Goal: Task Accomplishment & Management: Manage account settings

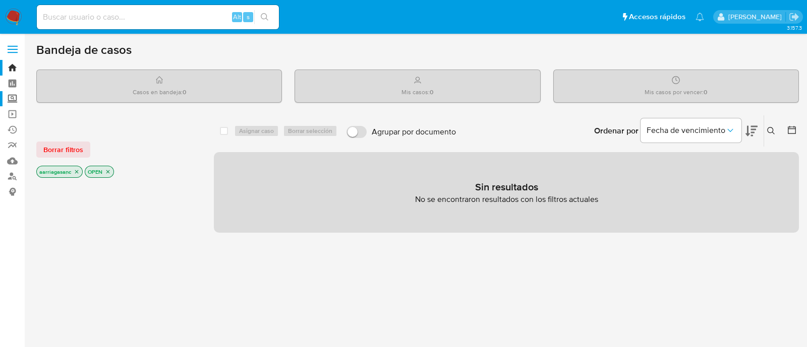
click at [10, 97] on label "Screening" at bounding box center [60, 99] width 120 height 16
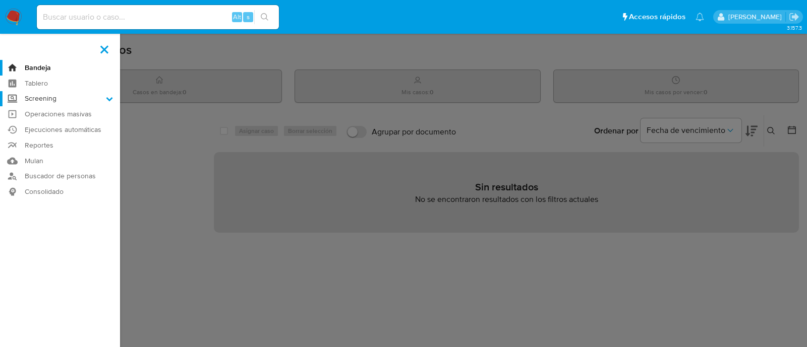
click at [0, 0] on input "Screening" at bounding box center [0, 0] width 0 height 0
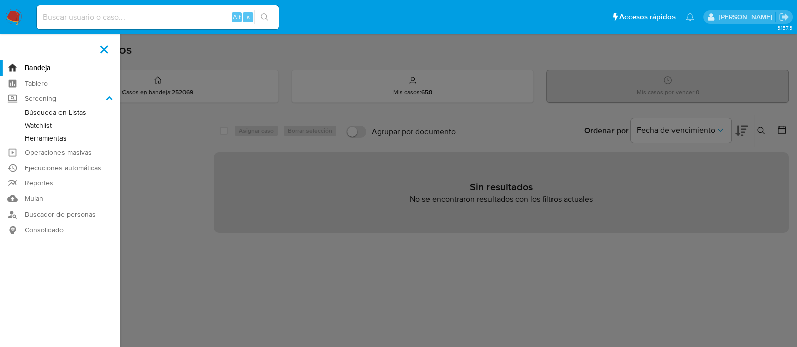
click at [57, 128] on link "Watchlist" at bounding box center [60, 125] width 120 height 13
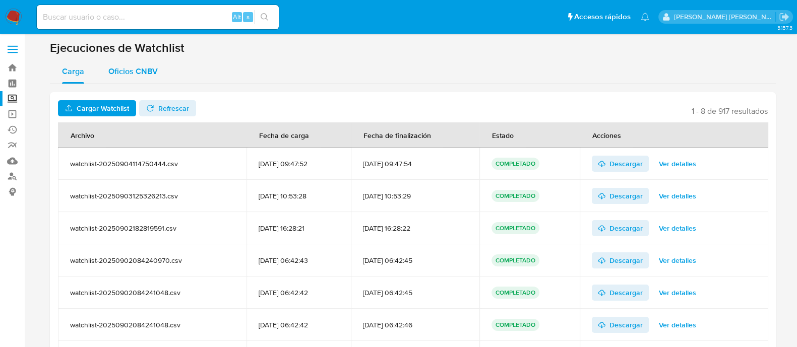
click at [130, 77] on span "Oficios CNBV" at bounding box center [132, 72] width 49 height 12
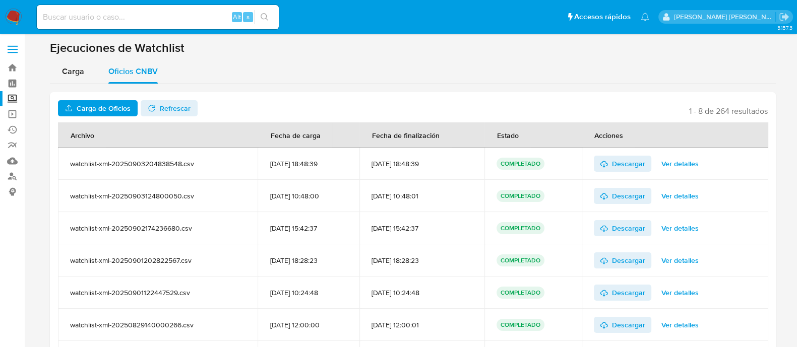
click at [110, 106] on span "Carga de Oficios" at bounding box center [104, 108] width 54 height 16
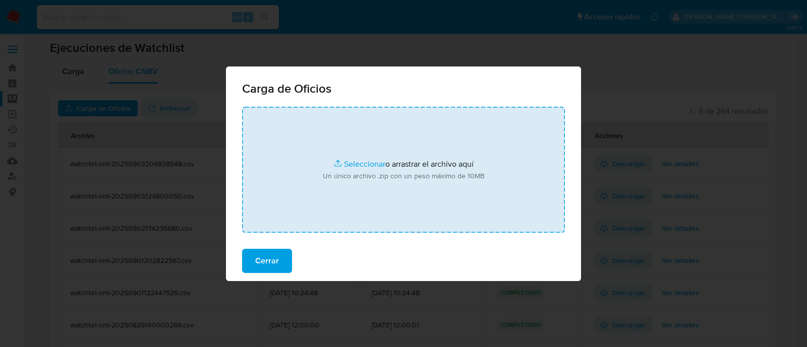
click at [365, 162] on input "file" at bounding box center [403, 170] width 323 height 126
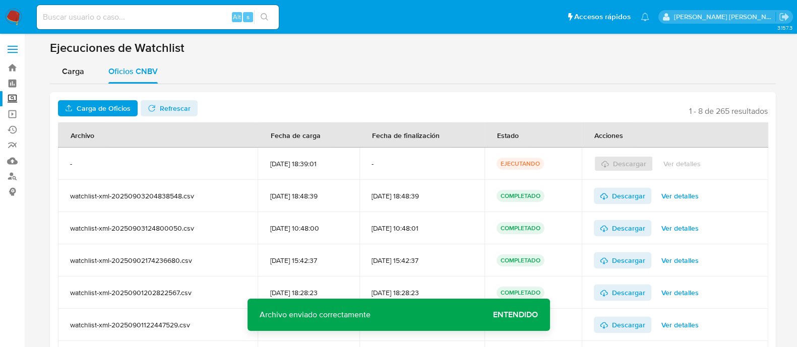
click at [161, 102] on span "Refrescar" at bounding box center [175, 108] width 31 height 16
click at [677, 165] on span "Ver detalles" at bounding box center [682, 164] width 37 height 14
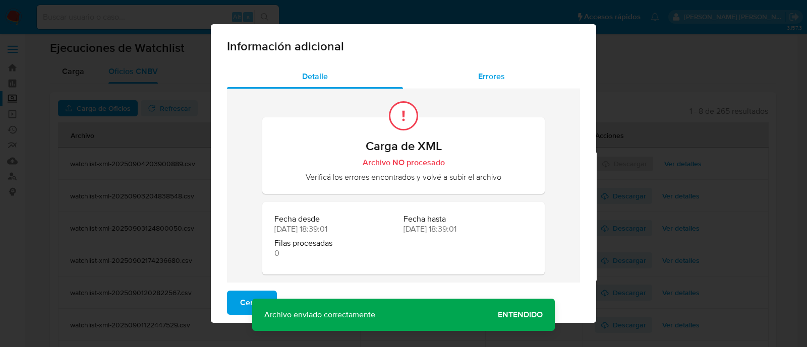
click at [484, 82] on span "Errores" at bounding box center [491, 77] width 27 height 12
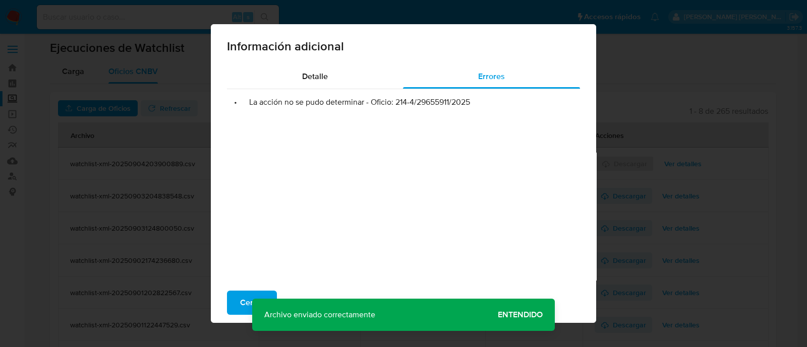
drag, startPoint x: 393, startPoint y: 107, endPoint x: 482, endPoint y: 106, distance: 89.2
click at [482, 106] on li "• La acción no se pudo determinar - Oficio: 214-4/29655911/2025" at bounding box center [403, 102] width 337 height 10
click at [240, 297] on span "Cerrar" at bounding box center [252, 303] width 24 height 22
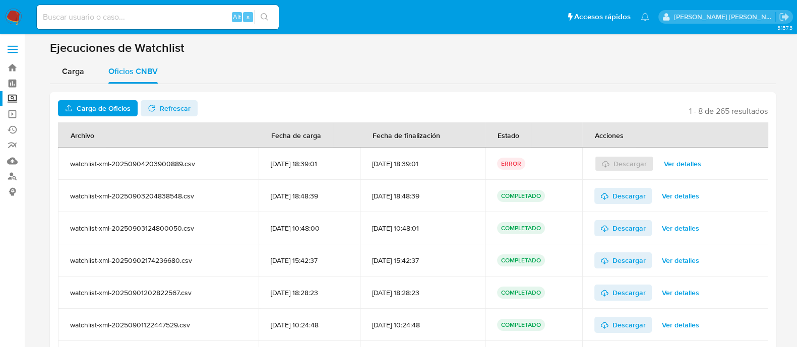
click at [98, 102] on span "Carga de Oficios" at bounding box center [104, 108] width 54 height 16
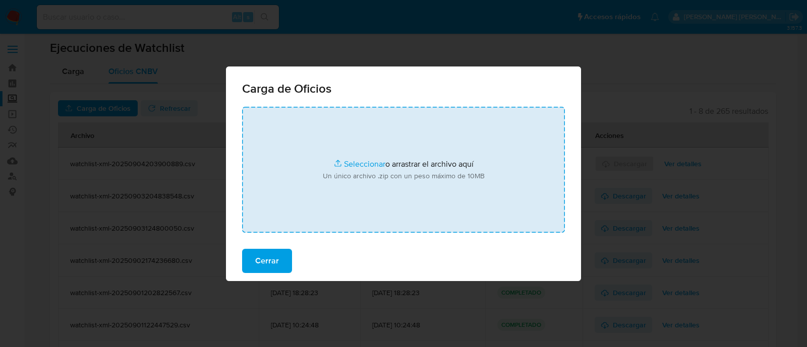
click at [368, 160] on input "file" at bounding box center [403, 170] width 323 height 126
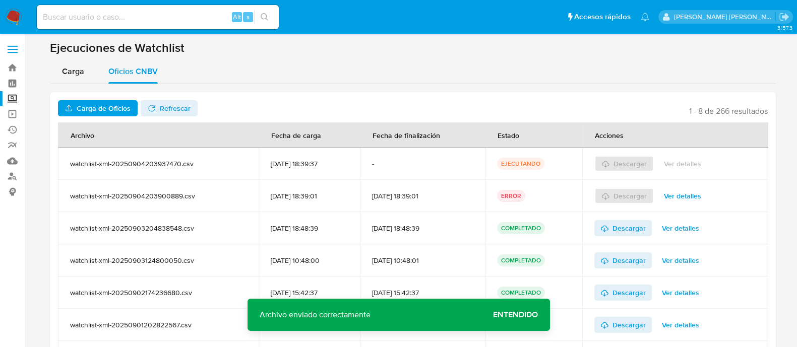
click at [161, 109] on span "Refrescar" at bounding box center [175, 108] width 31 height 16
click at [608, 165] on icon at bounding box center [604, 164] width 8 height 8
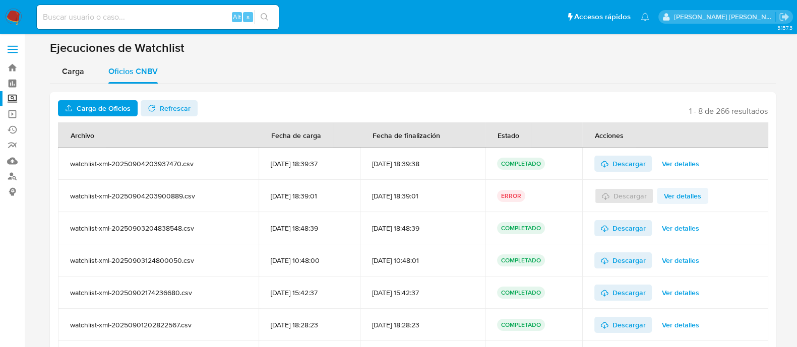
click at [675, 201] on span "Ver detalles" at bounding box center [682, 196] width 37 height 14
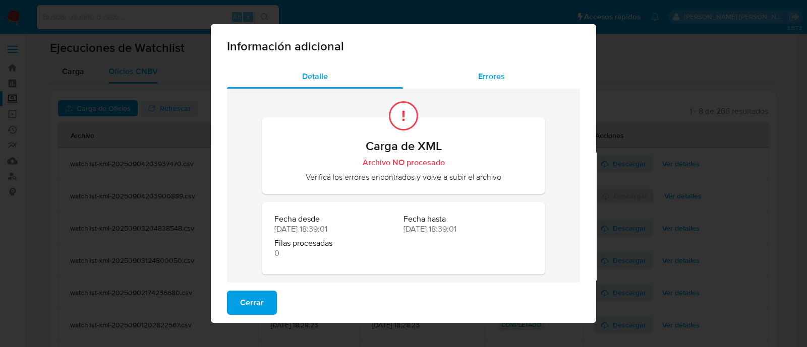
click at [487, 84] on div "Errores" at bounding box center [491, 77] width 177 height 24
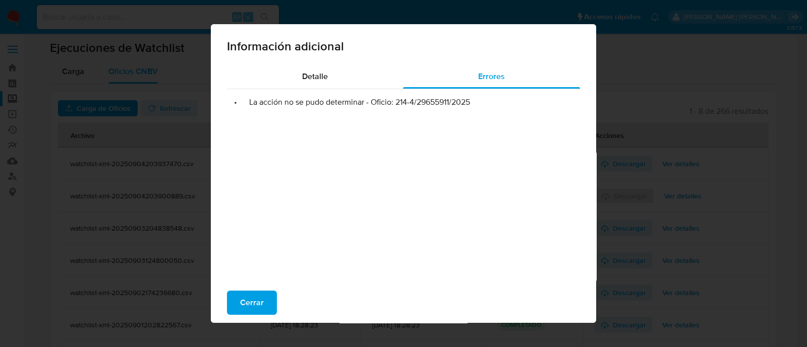
drag, startPoint x: 389, startPoint y: 102, endPoint x: 478, endPoint y: 108, distance: 89.4
click at [478, 108] on div "• La acción no se pudo determinar - Oficio: 214-4/29655911/2025" at bounding box center [403, 190] width 353 height 202
click at [250, 295] on span "Cerrar" at bounding box center [252, 303] width 24 height 22
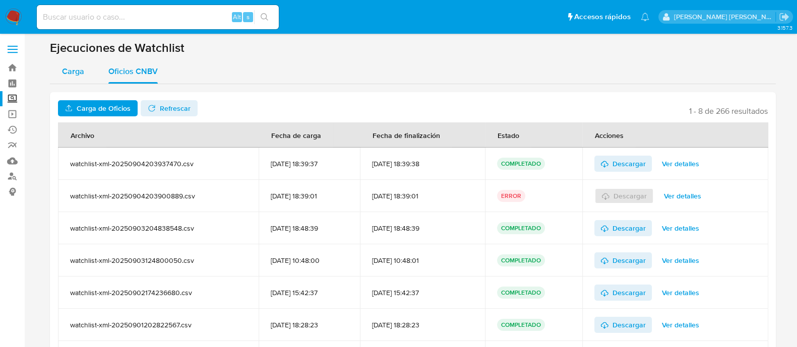
click at [78, 68] on span "Carga" at bounding box center [73, 72] width 22 height 12
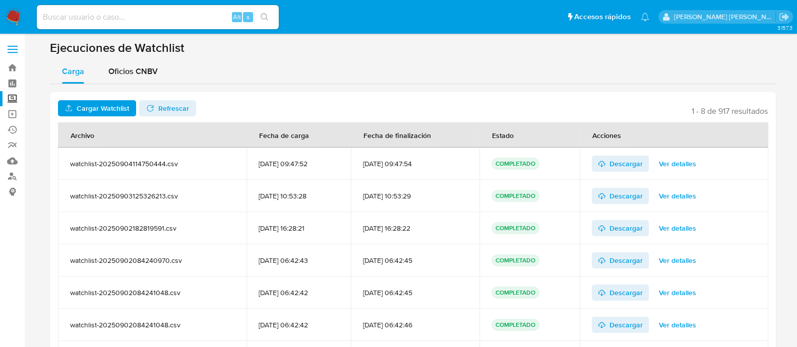
click at [100, 110] on span "Cargar Watchlist" at bounding box center [103, 108] width 52 height 16
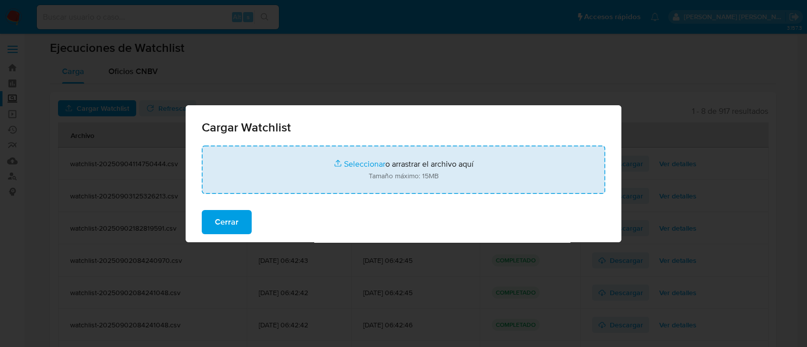
click at [349, 161] on input "file" at bounding box center [403, 170] width 403 height 48
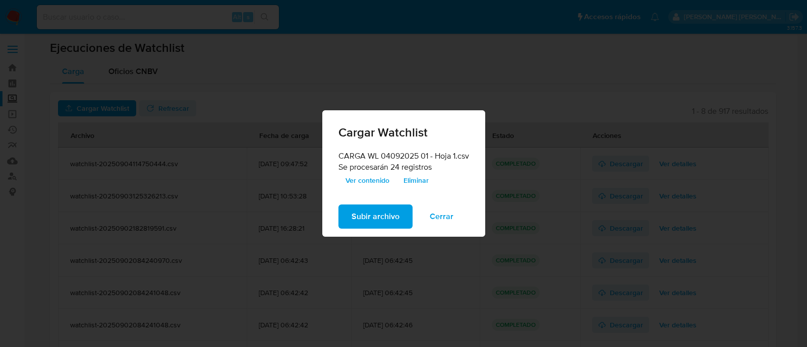
click at [355, 209] on span "Subir archivo" at bounding box center [375, 217] width 48 height 22
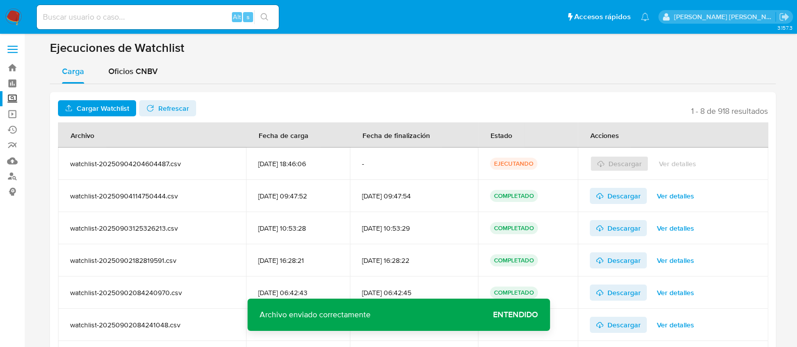
click at [533, 315] on span "Entendido" at bounding box center [515, 315] width 45 height 0
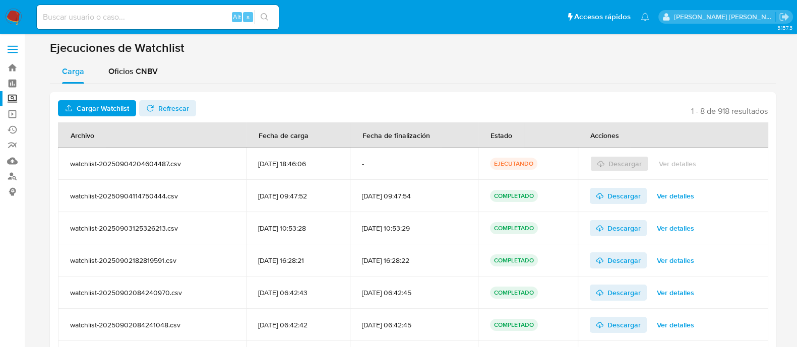
click at [159, 100] on span "Refrescar" at bounding box center [173, 108] width 31 height 16
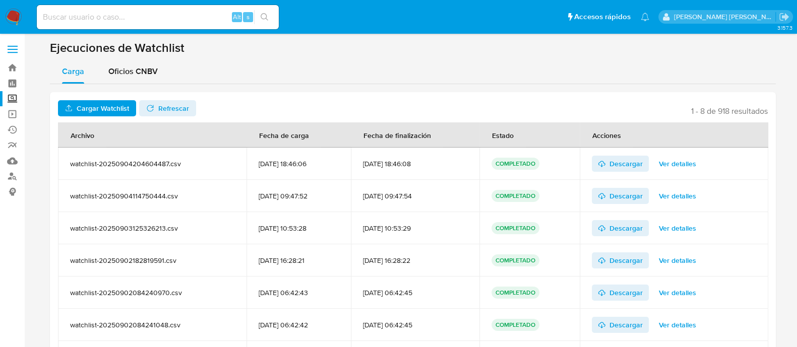
click at [689, 159] on span "Ver detalles" at bounding box center [677, 164] width 37 height 14
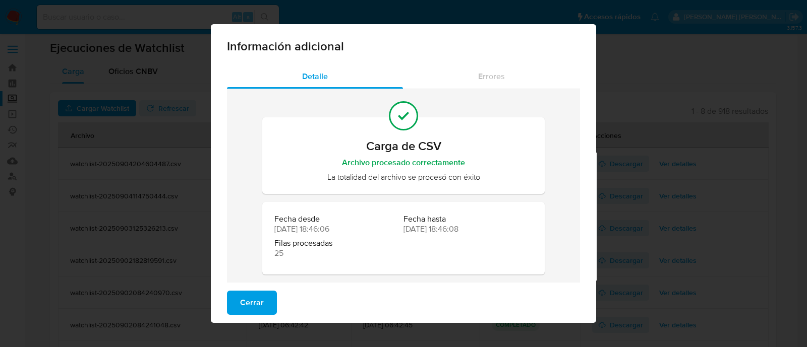
click at [249, 305] on span "Cerrar" at bounding box center [252, 303] width 24 height 22
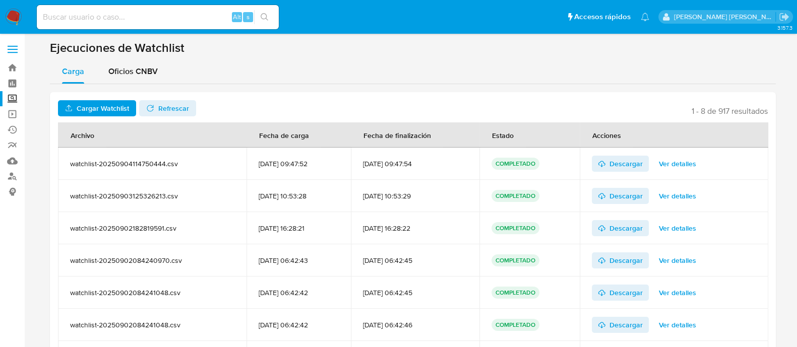
click at [12, 96] on label "Screening" at bounding box center [60, 99] width 120 height 16
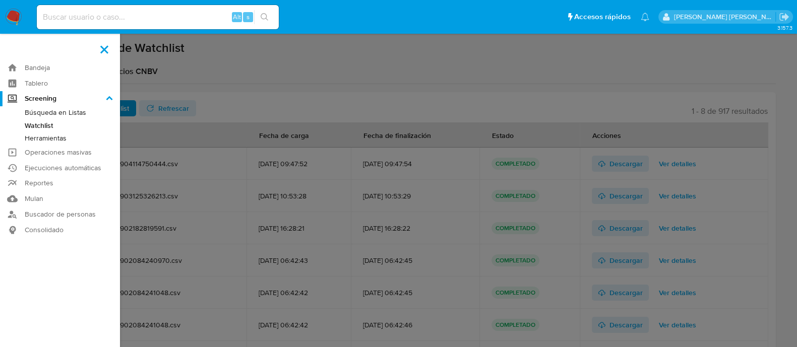
click at [0, 0] on input "Screening" at bounding box center [0, 0] width 0 height 0
click at [56, 138] on link "Herramientas" at bounding box center [60, 138] width 120 height 13
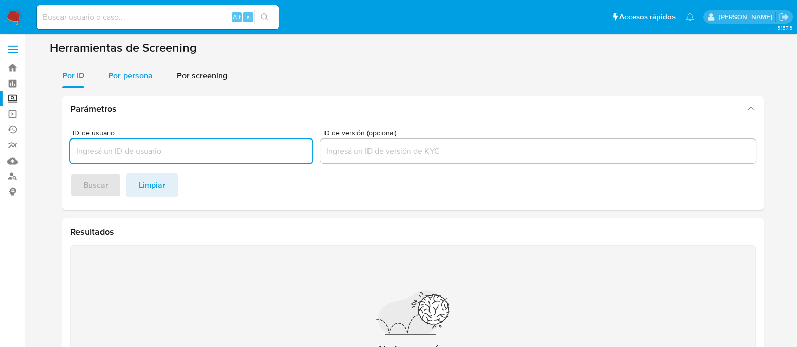
click at [141, 81] on span "Por persona" at bounding box center [130, 76] width 44 height 12
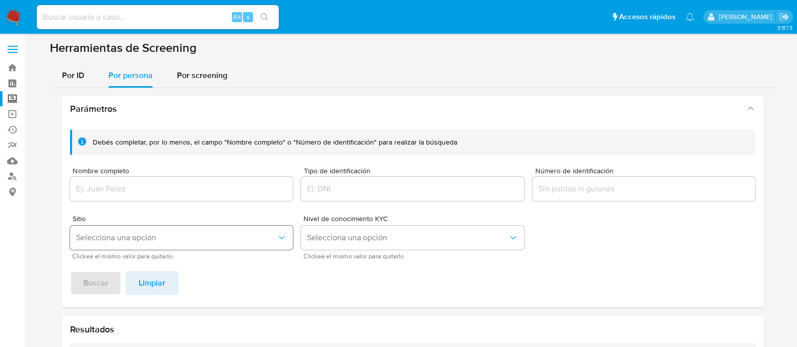
click at [100, 250] on button "Selecciona una opción" at bounding box center [181, 238] width 223 height 24
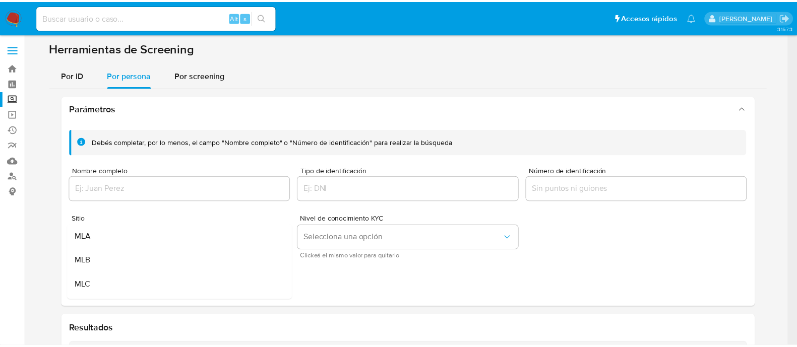
scroll to position [63, 0]
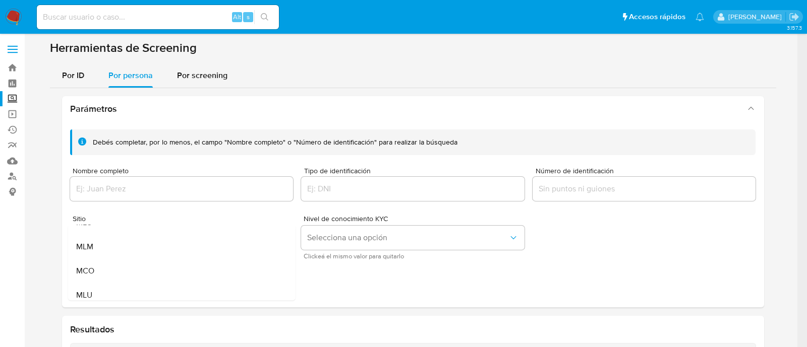
click at [100, 250] on div "MLM" at bounding box center [178, 247] width 205 height 24
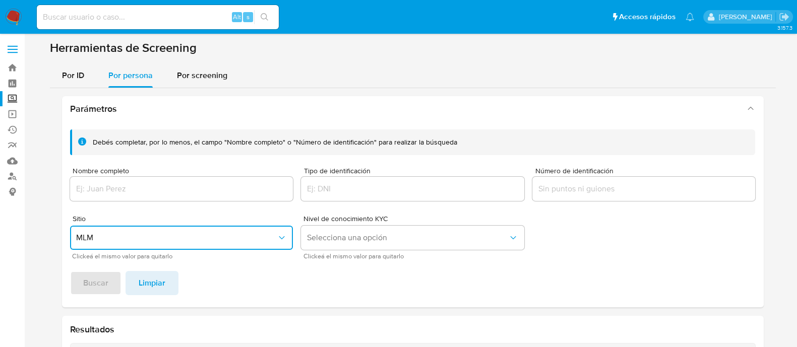
click at [114, 193] on input "Nombre completo" at bounding box center [181, 188] width 223 height 13
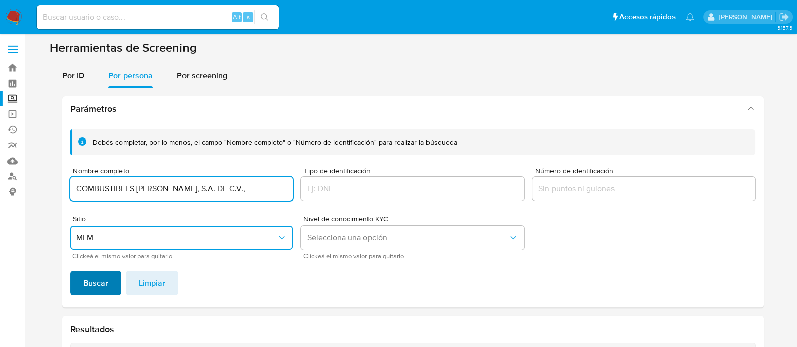
type input "COMBUSTIBLES PACHECO, S.A. DE C.V.,"
click at [103, 279] on span "Buscar" at bounding box center [95, 283] width 25 height 22
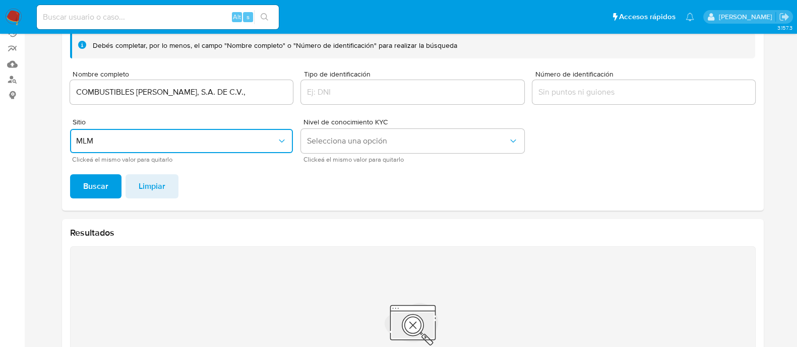
scroll to position [0, 0]
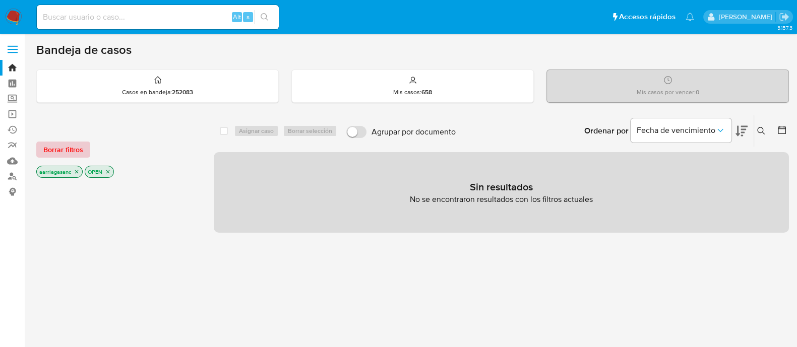
click at [49, 149] on span "Borrar filtros" at bounding box center [63, 150] width 40 height 14
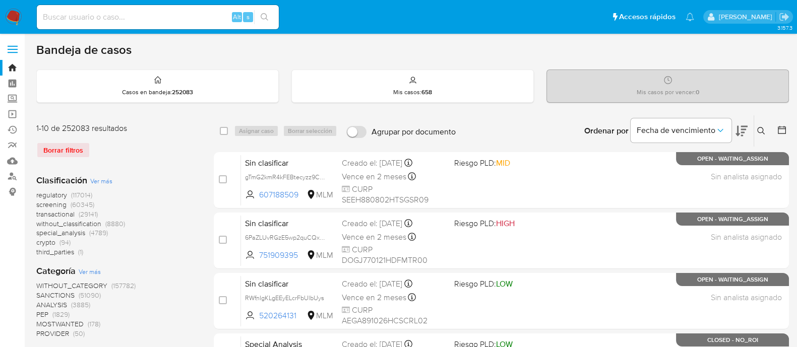
click at [57, 293] on span "SANCTIONS" at bounding box center [55, 295] width 38 height 10
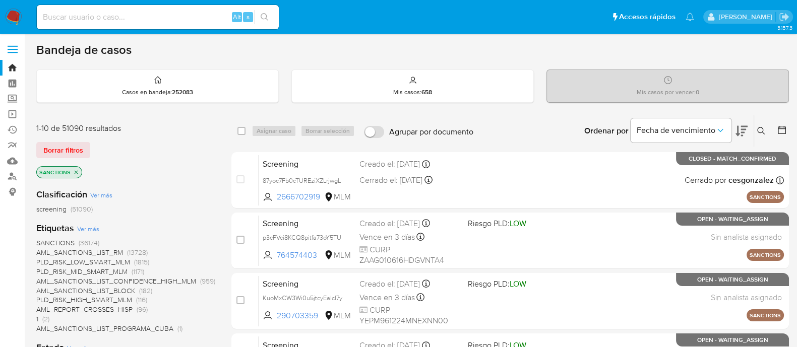
click at [18, 19] on img at bounding box center [13, 17] width 17 height 17
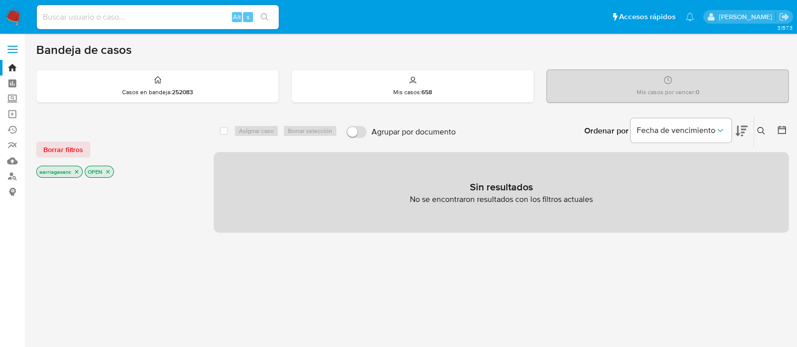
click at [57, 132] on div at bounding box center [116, 128] width 161 height 11
click at [56, 162] on div "Borrar filtros aarriagasanc OPEN" at bounding box center [116, 151] width 161 height 57
click at [55, 154] on span "Borrar filtros" at bounding box center [63, 150] width 40 height 14
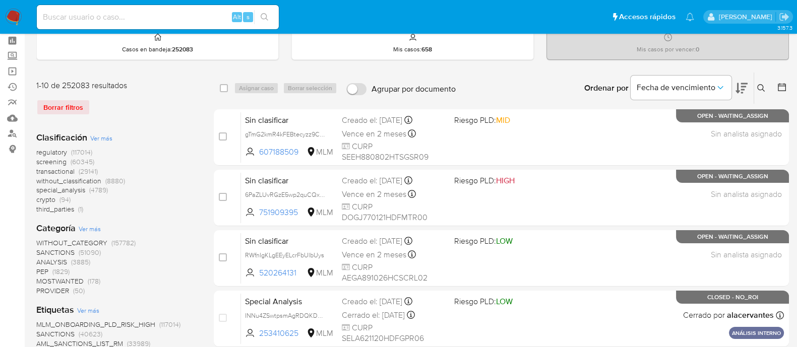
scroll to position [63, 0]
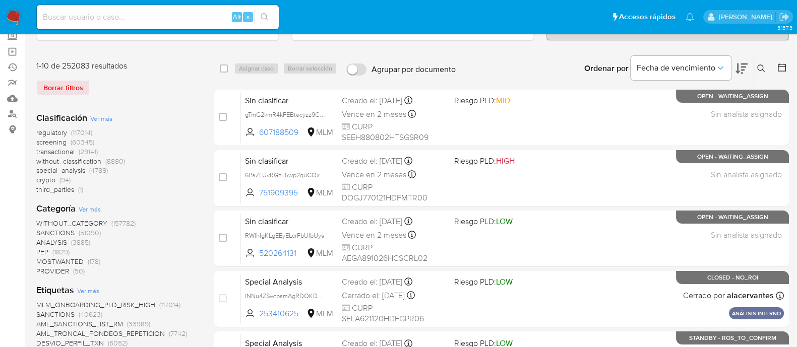
click at [54, 233] on span "SANCTIONS" at bounding box center [55, 233] width 38 height 10
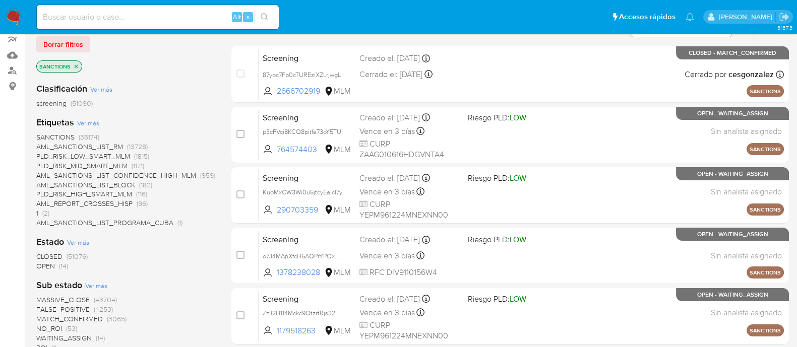
scroll to position [126, 0]
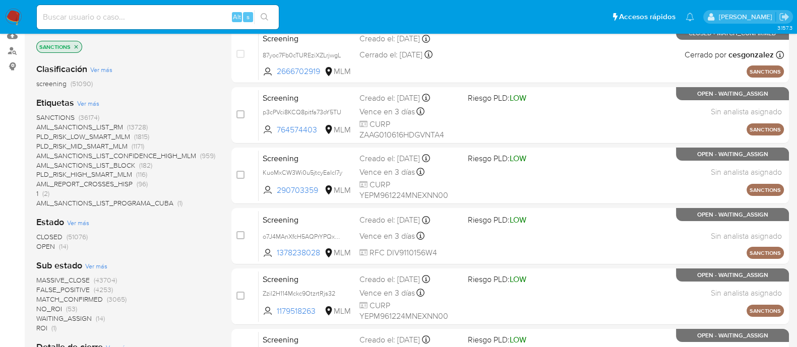
click at [45, 247] on span "OPEN" at bounding box center [45, 246] width 19 height 10
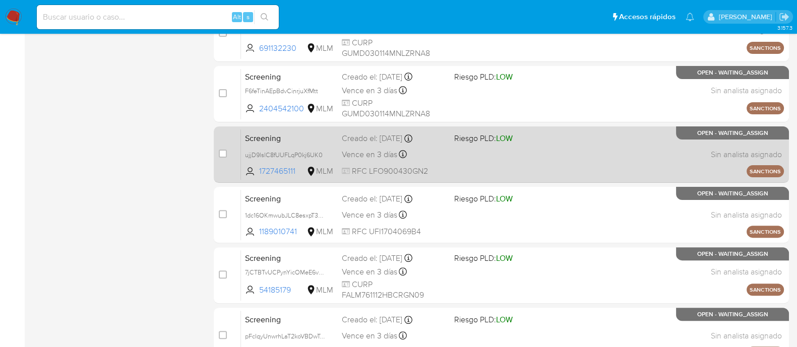
scroll to position [448, 0]
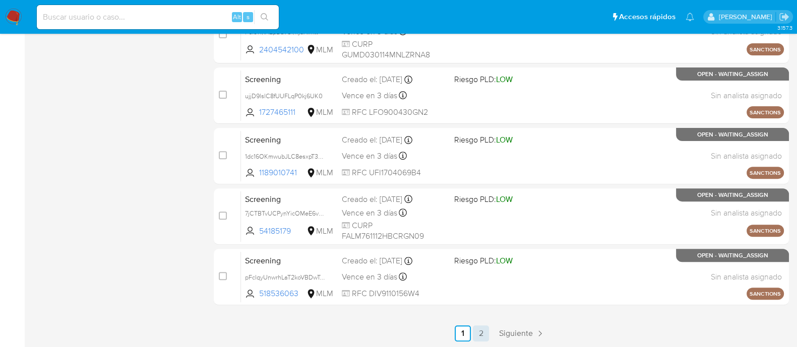
click at [477, 332] on link "2" at bounding box center [481, 334] width 16 height 16
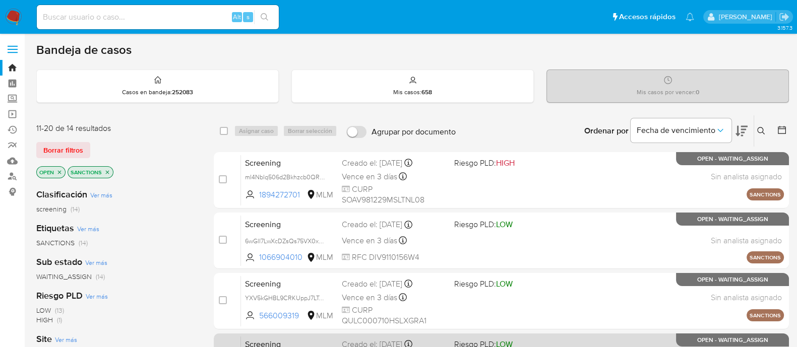
scroll to position [189, 0]
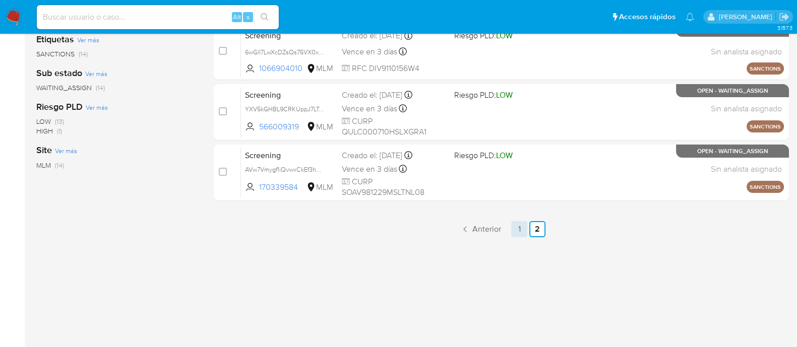
click at [517, 224] on link "1" at bounding box center [519, 229] width 16 height 16
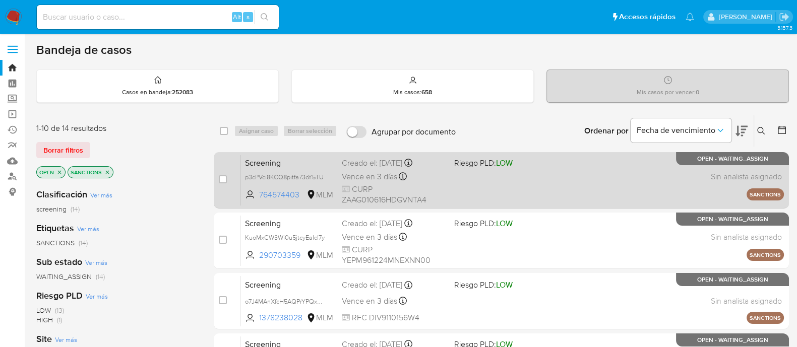
click at [587, 178] on div "Screening p3cPVci8KCQ8pitfa73oY5TU 764574403 MLM Riesgo PLD: LOW Creado el: [DA…" at bounding box center [512, 180] width 543 height 51
click at [220, 178] on input "checkbox" at bounding box center [223, 179] width 8 height 8
checkbox input "true"
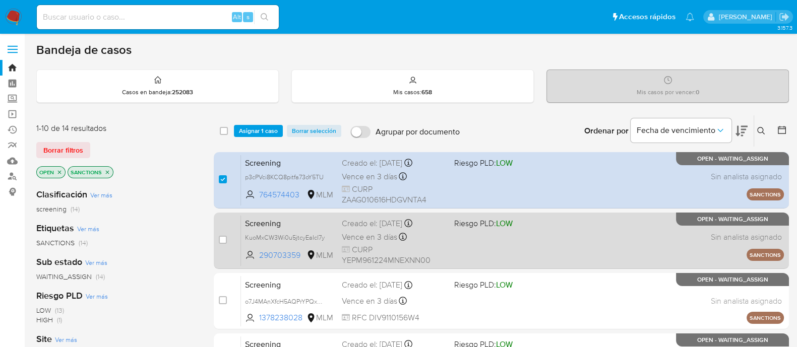
click at [566, 243] on div "Screening KuoMxCW3Wi0u5jtcyEaIcI7y 290703359 MLM Riesgo PLD: LOW Creado el: [DA…" at bounding box center [512, 240] width 543 height 51
click at [221, 240] on input "checkbox" at bounding box center [223, 240] width 8 height 8
checkbox input "true"
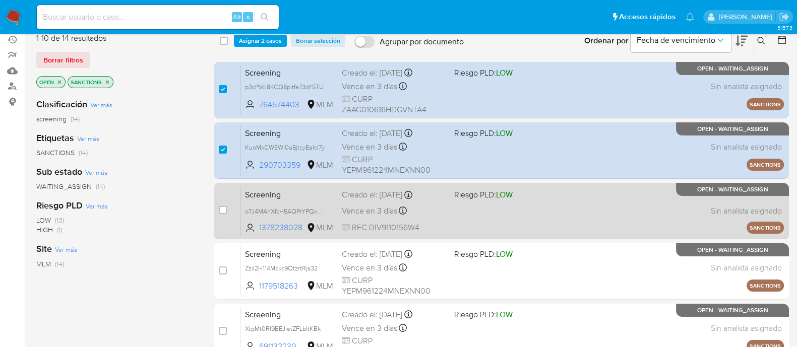
scroll to position [126, 0]
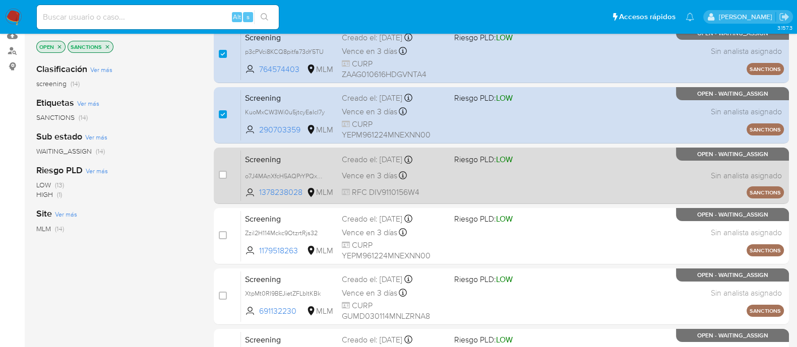
click at [459, 172] on div "Screening o7J4MAnXfcH5AQPrYPQxKAbR 1378238028 MLM Riesgo PLD: LOW Creado el: 04…" at bounding box center [512, 175] width 543 height 51
click at [223, 172] on input "checkbox" at bounding box center [223, 175] width 8 height 8
checkbox input "true"
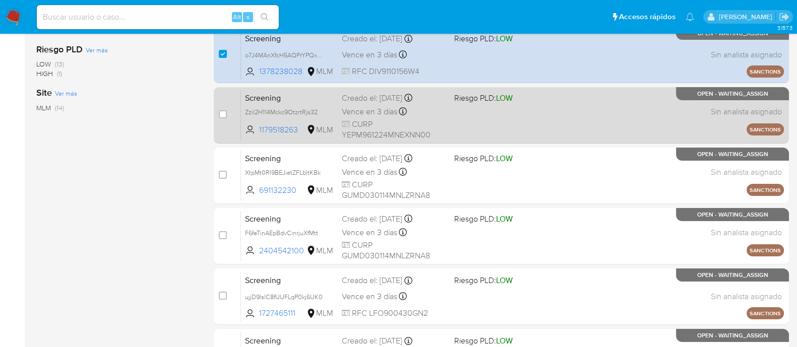
scroll to position [252, 0]
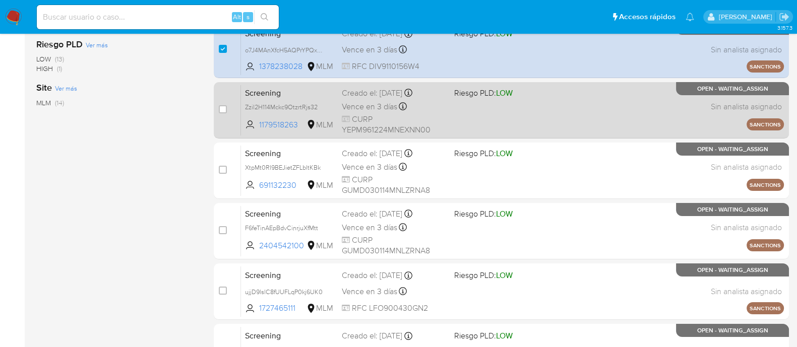
click at [449, 104] on div "Screening Zzil2H114Mckc9OtzrtRjs32 1179518263 MLM Riesgo PLD: LOW Creado el: 04…" at bounding box center [512, 110] width 543 height 51
click at [224, 106] on input "checkbox" at bounding box center [223, 109] width 8 height 8
checkbox input "true"
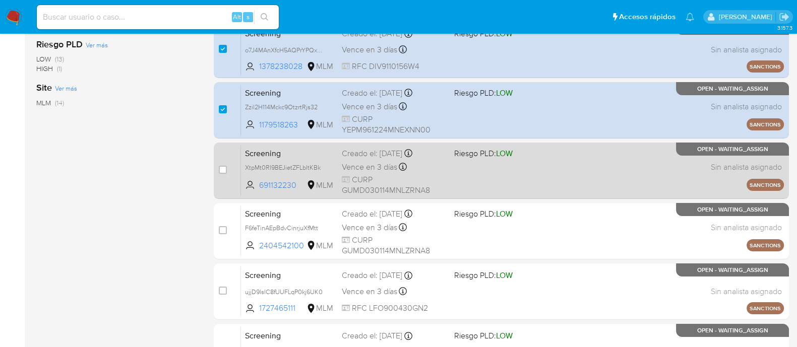
click at [467, 170] on div "Screening XtpMt0RI9BEJietZFLbltKBk 691132230 MLM Riesgo PLD: LOW Creado el: 04/…" at bounding box center [512, 170] width 543 height 51
click at [223, 167] on input "checkbox" at bounding box center [223, 170] width 8 height 8
checkbox input "true"
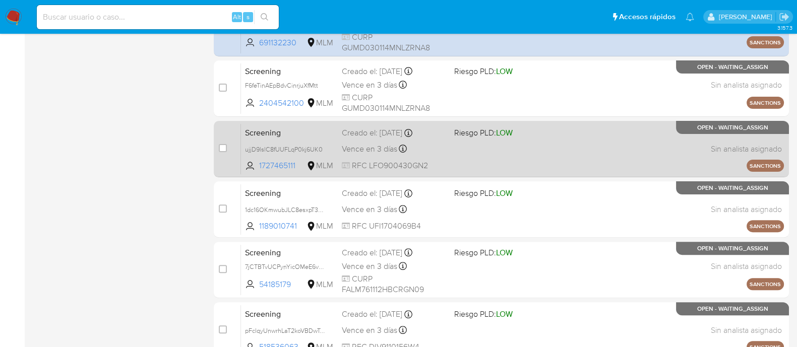
scroll to position [378, 0]
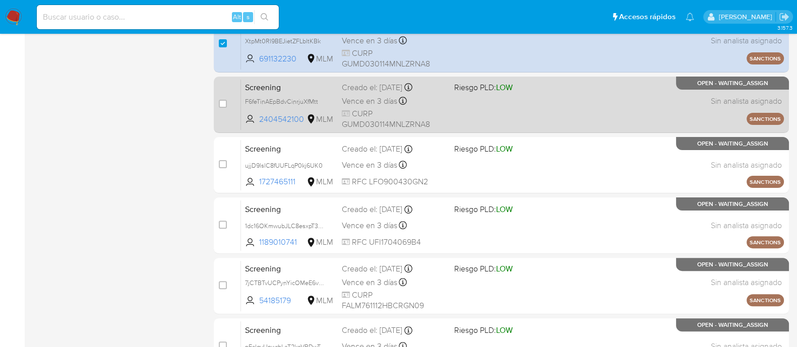
click at [487, 105] on div "Screening F6feTinAEpBdvCinrjuXfMtt 2404542100 MLM Riesgo PLD: LOW Creado el: 04…" at bounding box center [512, 104] width 543 height 51
click at [226, 104] on input "checkbox" at bounding box center [223, 104] width 8 height 8
checkbox input "true"
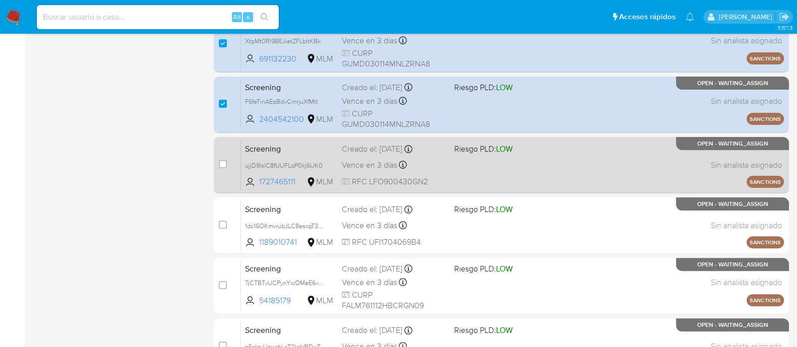
click at [522, 166] on div "Screening ujjD9lslC8fUUFLqP0kj6UK0 1727465111 MLM Riesgo PLD: LOW Creado el: 04…" at bounding box center [512, 165] width 543 height 51
click at [221, 162] on input "checkbox" at bounding box center [223, 164] width 8 height 8
checkbox input "true"
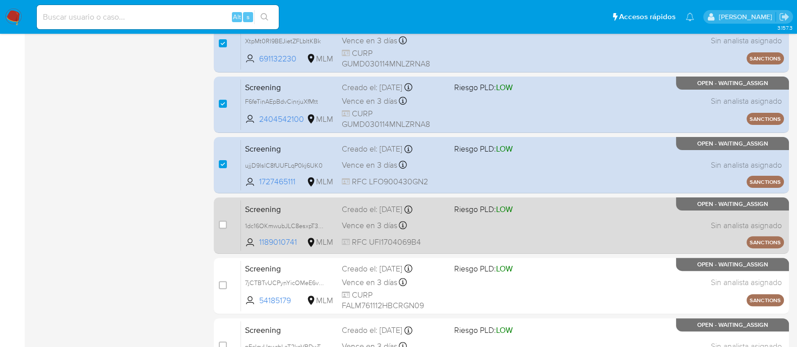
click at [512, 232] on div "Screening 1dc16OKmwubJLC8esxpT3yAN 1189010741 MLM Riesgo PLD: LOW Creado el: 04…" at bounding box center [512, 225] width 543 height 51
click at [225, 228] on div "case-item-checkbox" at bounding box center [223, 225] width 8 height 10
click at [222, 223] on input "checkbox" at bounding box center [223, 225] width 8 height 8
checkbox input "true"
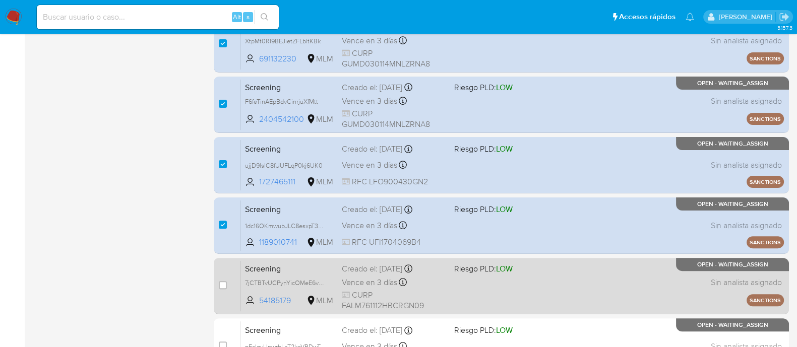
click at [497, 289] on div "Screening 7jCTBTvUCPynYicOMeE6vcoi 54185179 MLM Riesgo PLD: LOW Creado el: 04/0…" at bounding box center [512, 286] width 543 height 51
click at [216, 288] on div "case-item-checkbox No es posible asignar el caso Screening 7jCTBTvUCPynYicOMeE6…" at bounding box center [501, 286] width 575 height 56
click at [224, 282] on input "checkbox" at bounding box center [223, 285] width 8 height 8
checkbox input "true"
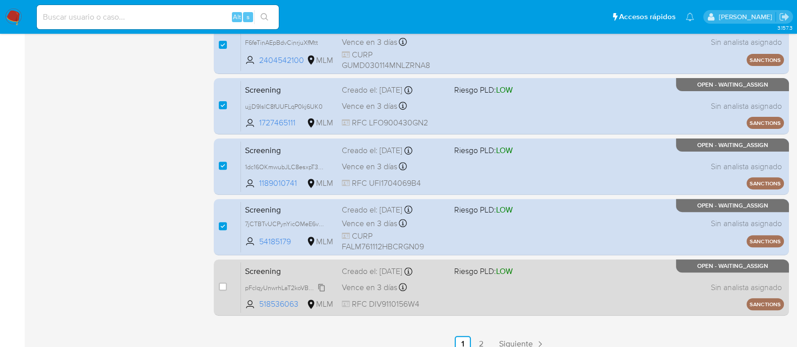
scroll to position [448, 0]
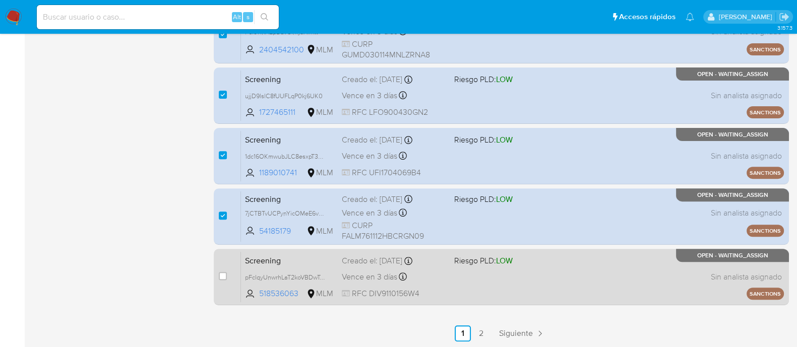
click at [526, 299] on div "Screening pFclqyUnwrhLaT2koVBDwTcW 518536063 MLM Riesgo PLD: LOW Creado el: 04/…" at bounding box center [512, 277] width 543 height 51
click at [226, 272] on input "checkbox" at bounding box center [223, 276] width 8 height 8
checkbox input "true"
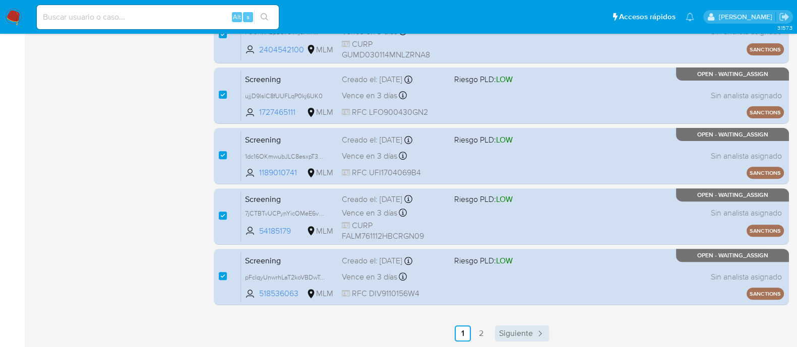
click at [518, 331] on span "Siguiente" at bounding box center [516, 334] width 34 height 8
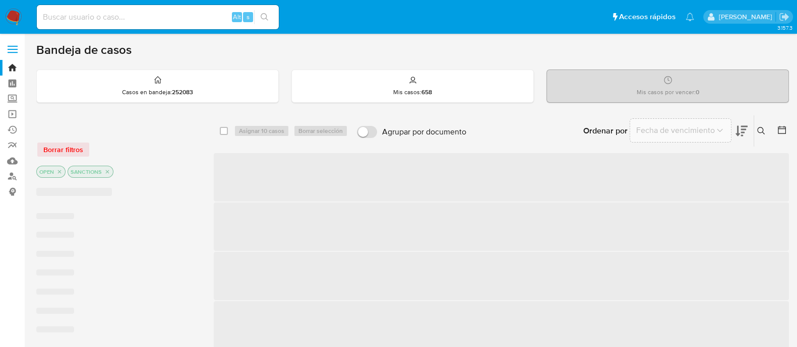
checkbox input "false"
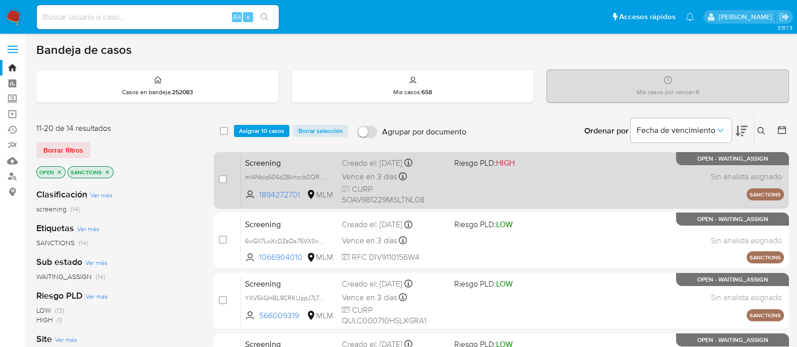
click at [474, 193] on div "Screening mI4Nblq506d2Bkhzcb0QRVwi 1894272701 MLM Riesgo PLD: HIGH Creado el: 0…" at bounding box center [512, 180] width 543 height 51
click at [224, 176] on input "checkbox" at bounding box center [223, 179] width 8 height 8
checkbox input "true"
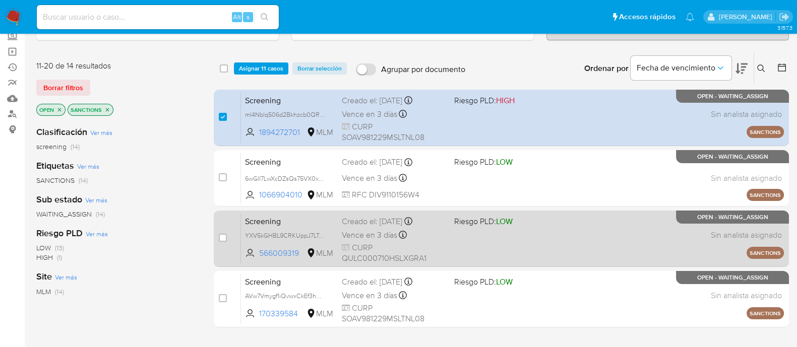
scroll to position [126, 0]
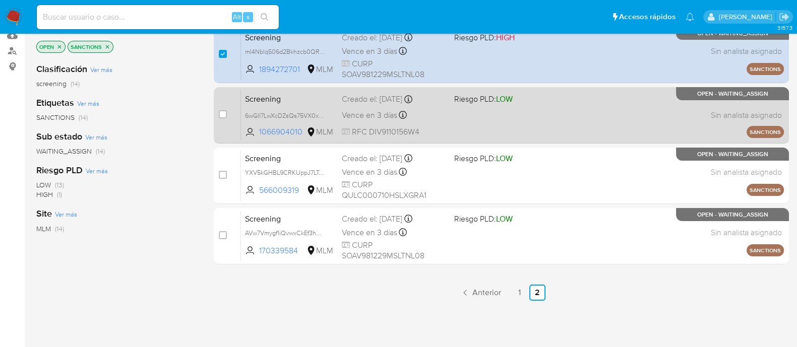
click at [469, 116] on div "Screening 6wGlI7LwXcDZsQs75VX0xakH 1066904010 MLM Riesgo PLD: LOW Creado el: 04…" at bounding box center [512, 115] width 543 height 51
click at [219, 114] on input "checkbox" at bounding box center [223, 114] width 8 height 8
checkbox input "true"
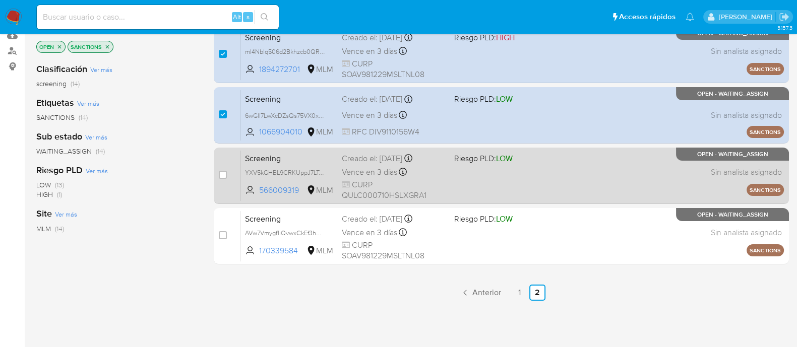
click at [502, 183] on div "Screening YXV5kGHBL9CRKUppJ7LTeFX5 566009319 MLM Riesgo PLD: LOW Creado el: 04/…" at bounding box center [512, 175] width 543 height 51
click at [222, 172] on input "checkbox" at bounding box center [223, 175] width 8 height 8
checkbox input "true"
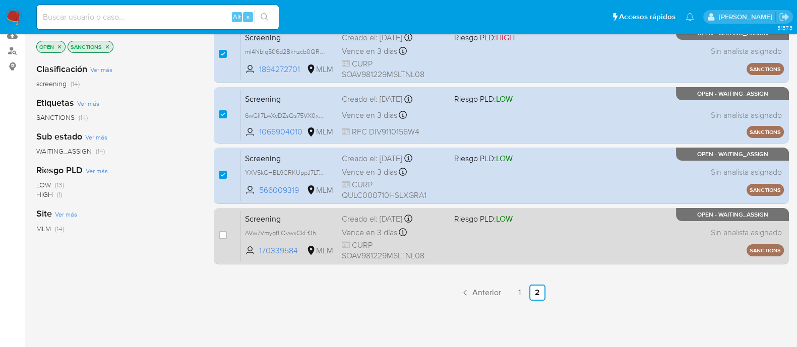
click at [532, 235] on div "Screening AVw7Vmygf1iQvwxCkEf3hMnc 170339584 MLM Riesgo PLD: LOW Creado el: 04/…" at bounding box center [512, 236] width 543 height 51
click at [222, 235] on input "checkbox" at bounding box center [223, 235] width 8 height 8
checkbox input "true"
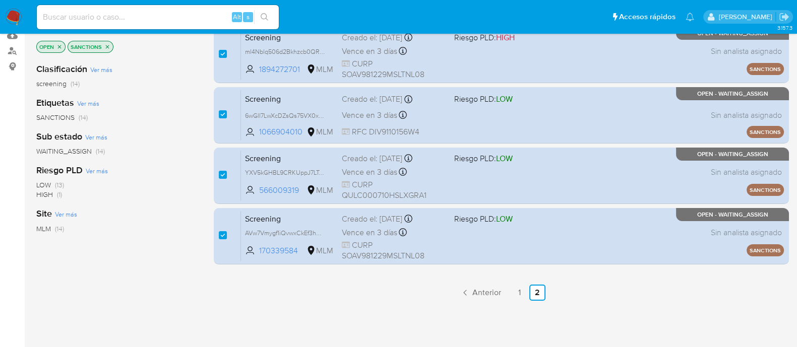
scroll to position [0, 0]
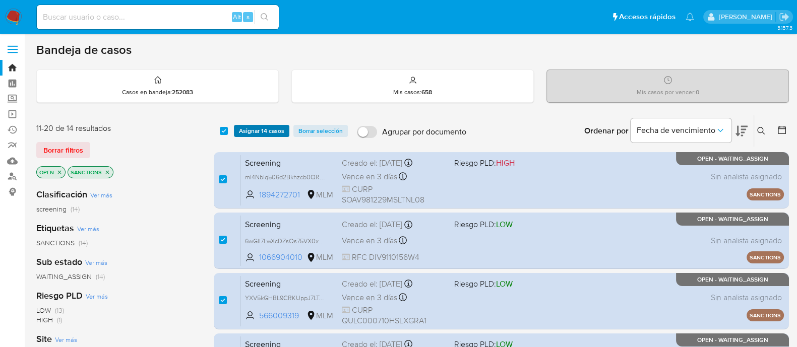
click at [266, 132] on span "Asignar 14 casos" at bounding box center [261, 131] width 45 height 10
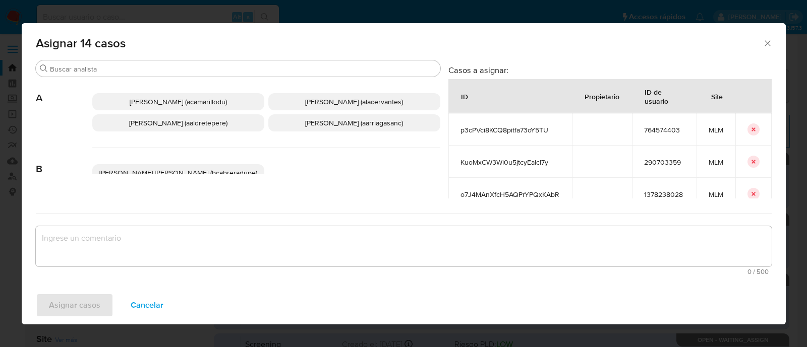
click at [371, 121] on span "Ana Maria Arriaga (aarriagasanc)" at bounding box center [354, 123] width 98 height 10
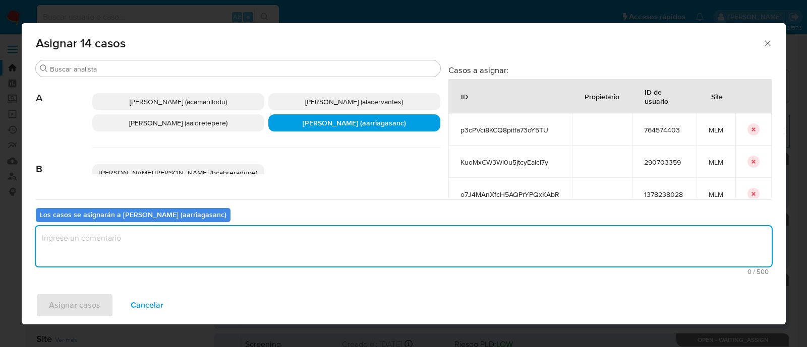
click at [336, 237] on textarea "assign-modal" at bounding box center [404, 246] width 736 height 40
type textarea "AMAS"
click at [93, 306] on span "Asignar casos" at bounding box center [74, 305] width 51 height 22
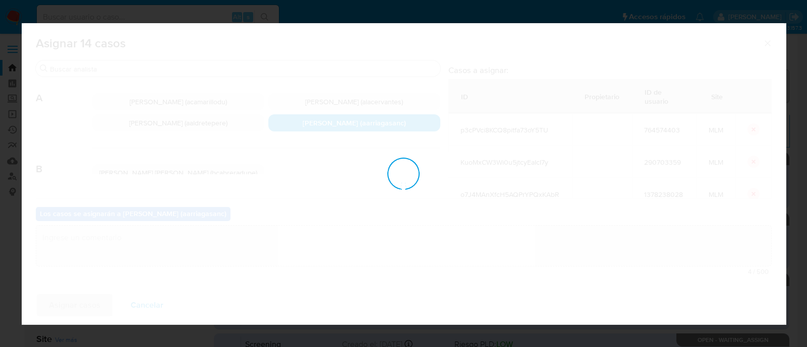
checkbox input "false"
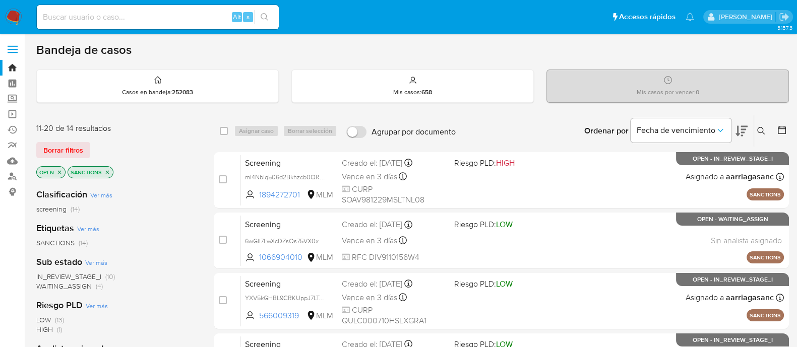
click at [11, 13] on img at bounding box center [13, 17] width 17 height 17
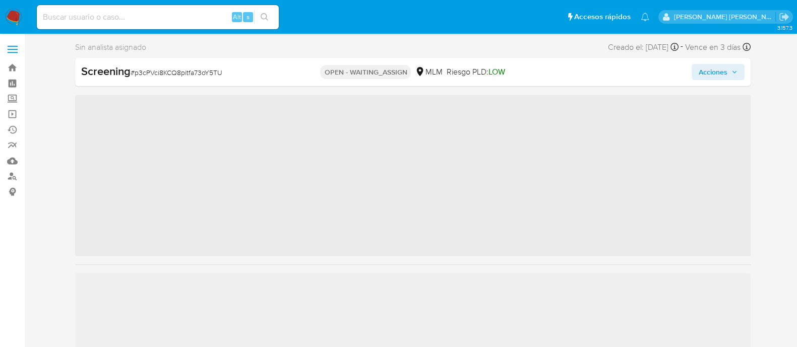
scroll to position [425, 0]
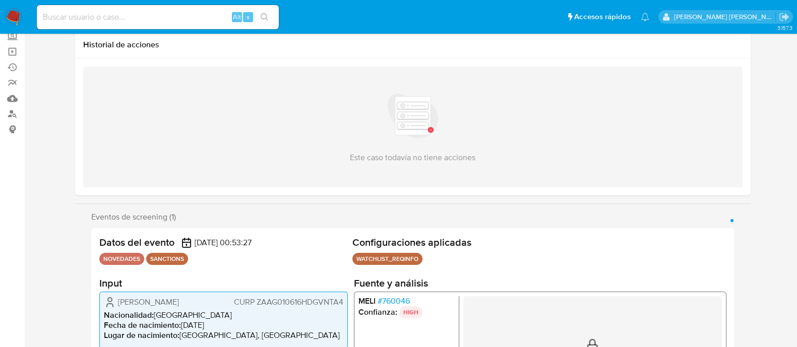
select select "10"
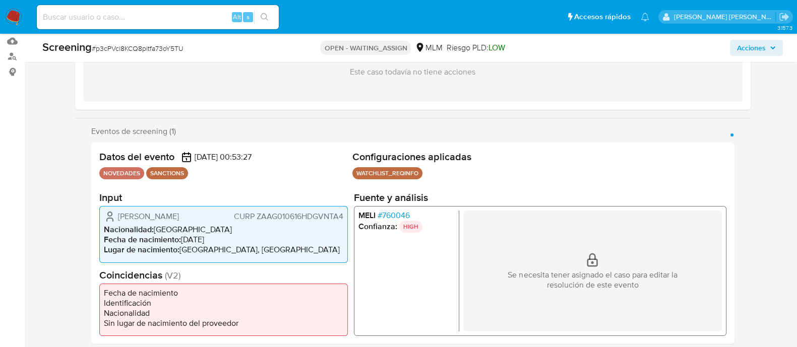
scroll to position [126, 0]
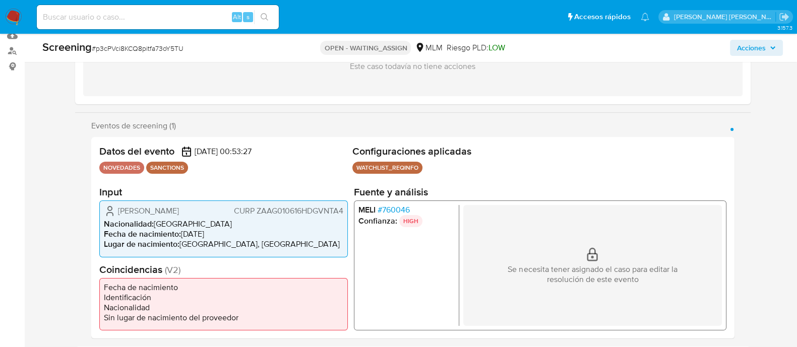
click at [267, 213] on span "CURP ZAAG010616HDGVNTA4" at bounding box center [287, 211] width 109 height 10
click at [159, 211] on span "Gothwalf Zavala Angulo" at bounding box center [148, 211] width 61 height 10
click at [386, 243] on ul "MELI # 760046 Confianza: HIGH" at bounding box center [408, 265] width 101 height 121
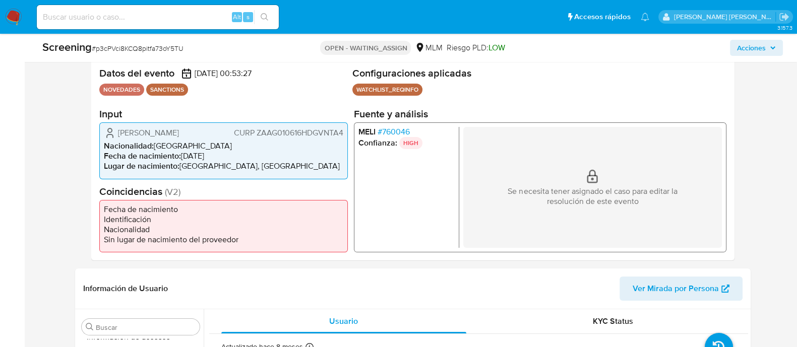
scroll to position [378, 0]
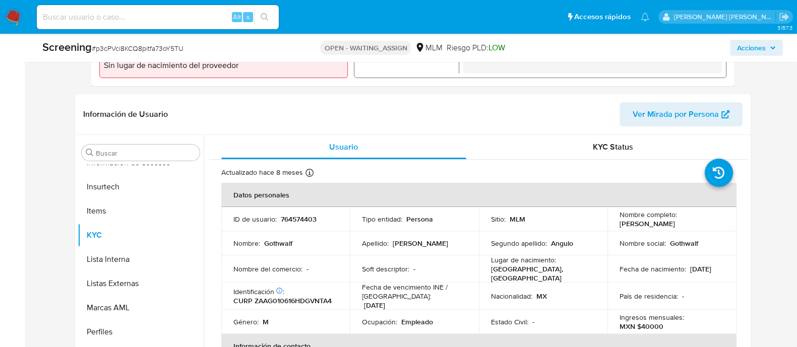
click at [388, 257] on td "Soft descriptor : -" at bounding box center [414, 269] width 129 height 27
click at [289, 220] on p "764574403" at bounding box center [299, 219] width 36 height 9
copy p "764574403"
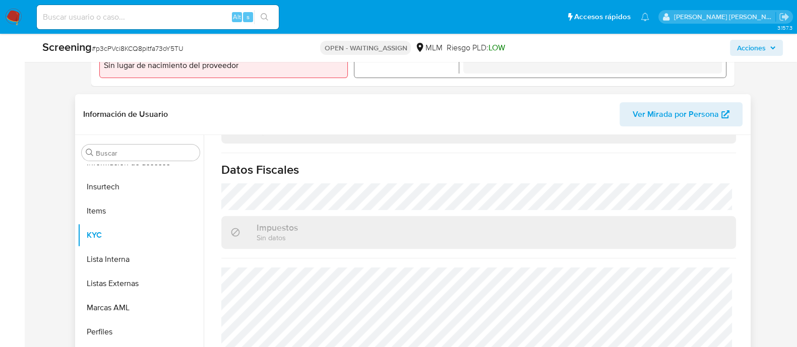
scroll to position [441, 0]
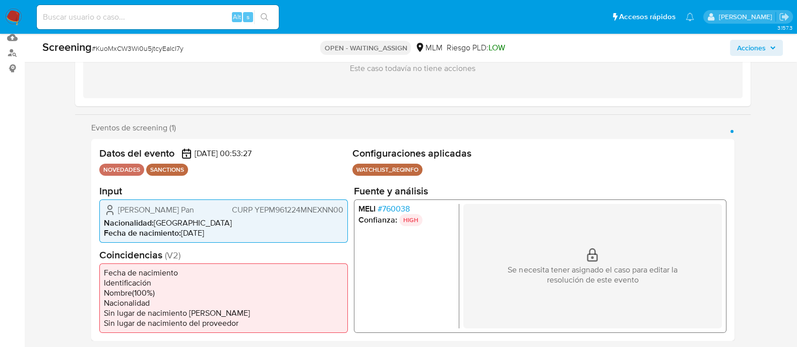
scroll to position [126, 0]
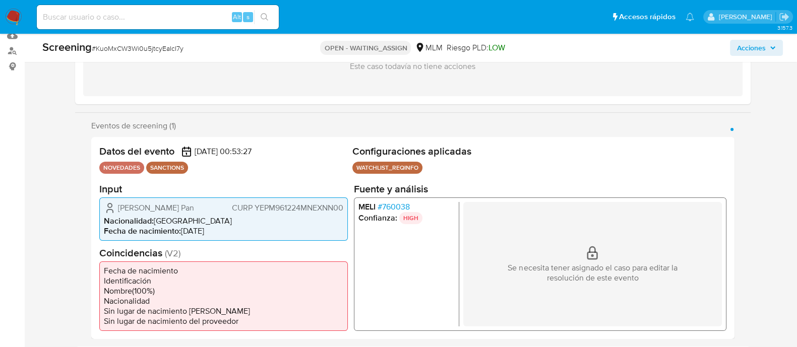
select select "10"
click at [149, 205] on span "[PERSON_NAME] Pan" at bounding box center [156, 208] width 76 height 10
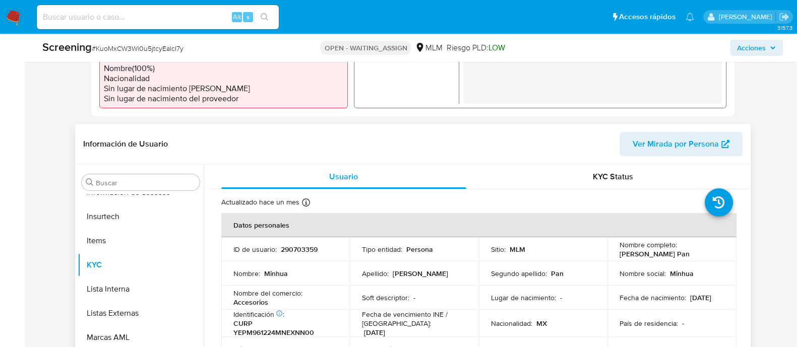
scroll to position [378, 0]
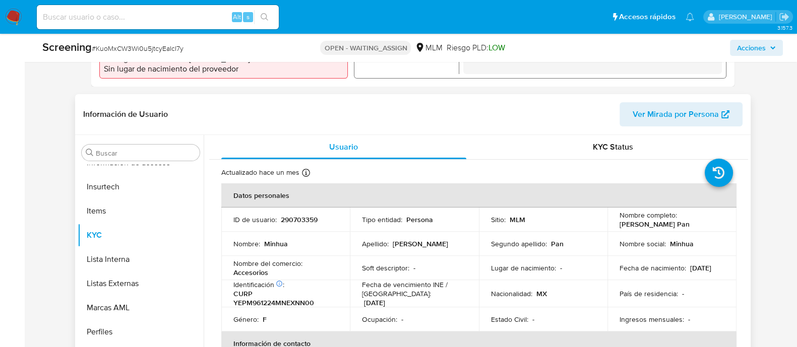
click at [292, 220] on p "290703359" at bounding box center [299, 219] width 37 height 9
copy p "290703359"
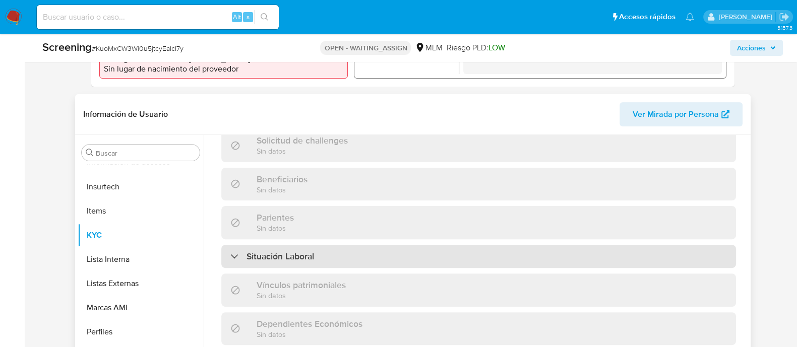
scroll to position [636, 0]
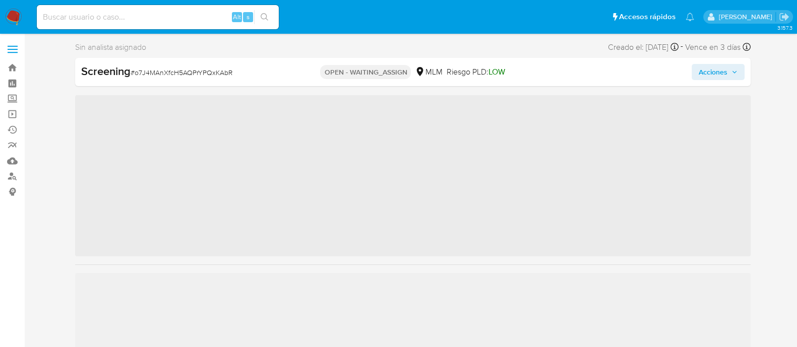
scroll to position [425, 0]
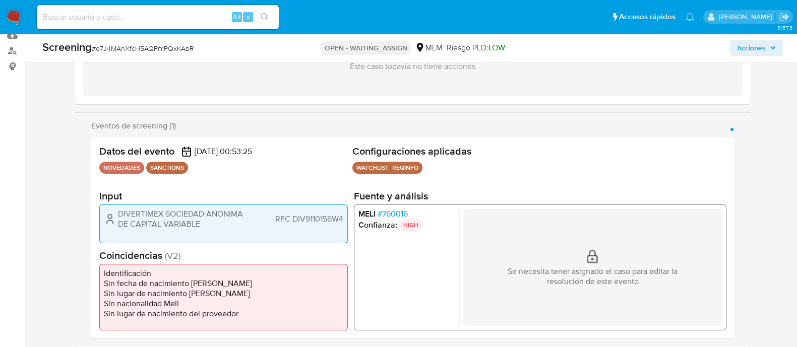
select select "10"
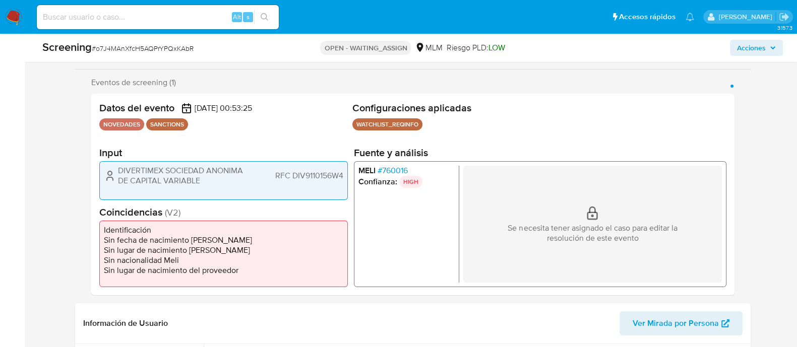
scroll to position [189, 0]
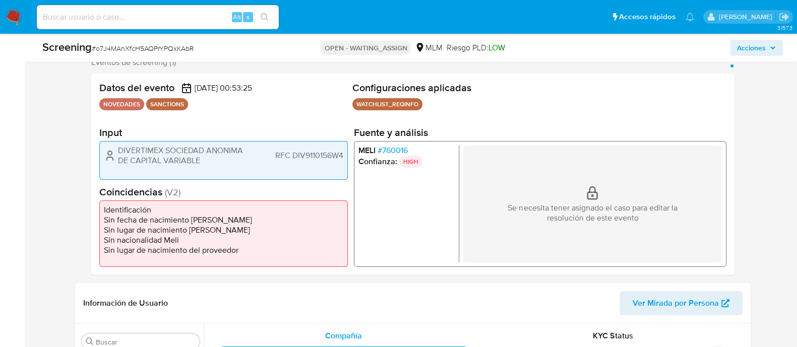
click at [139, 152] on span "DIVERTIMEX SOCIEDAD ANONIMA DE CAPITAL VARIABLE" at bounding box center [181, 156] width 126 height 20
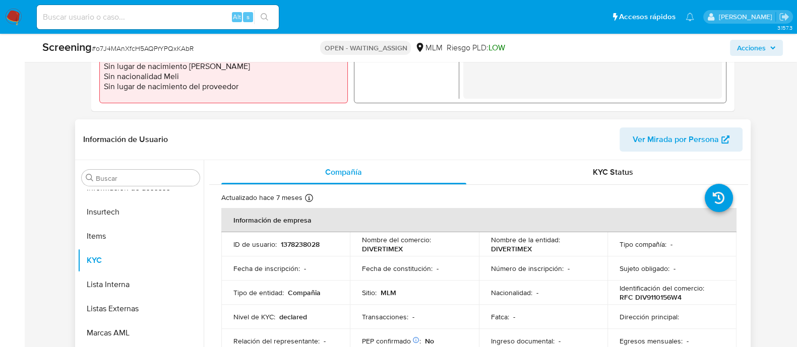
scroll to position [378, 0]
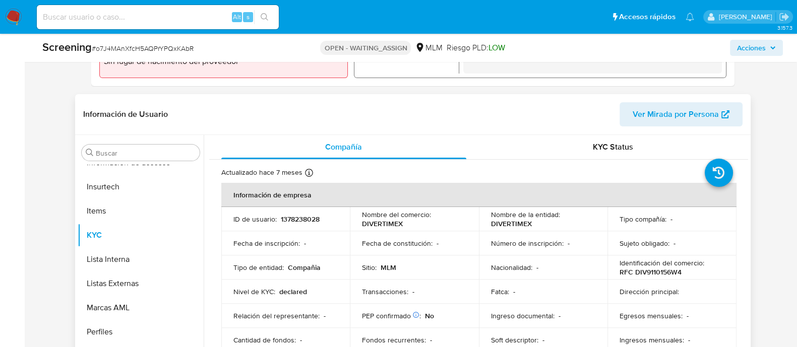
click at [306, 223] on p "1378238028" at bounding box center [300, 219] width 39 height 9
click at [305, 224] on td "ID de usuario : 1378238028" at bounding box center [285, 219] width 129 height 24
click at [297, 220] on p "1378238028" at bounding box center [300, 219] width 39 height 9
copy p "1378238028"
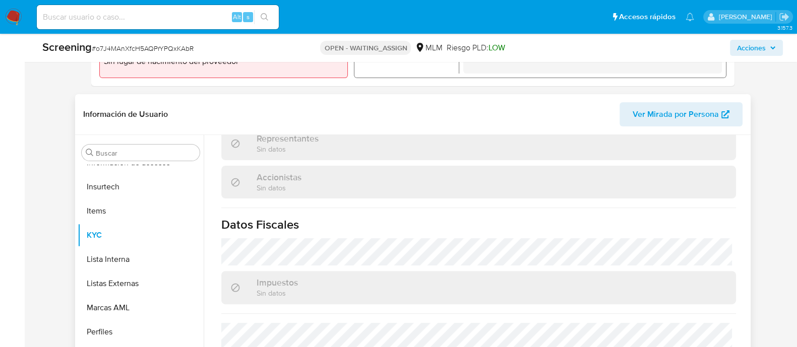
scroll to position [745, 0]
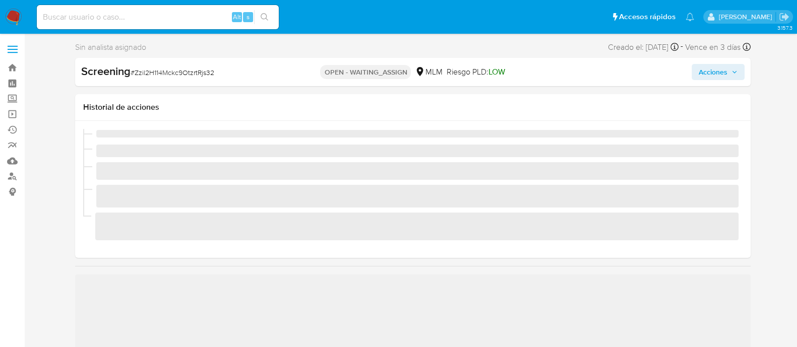
scroll to position [425, 0]
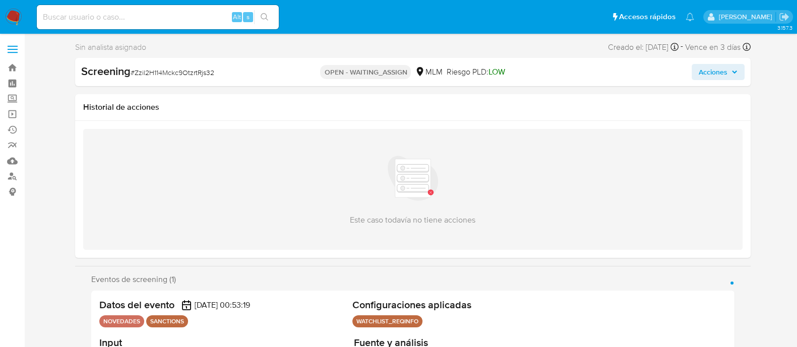
select select "10"
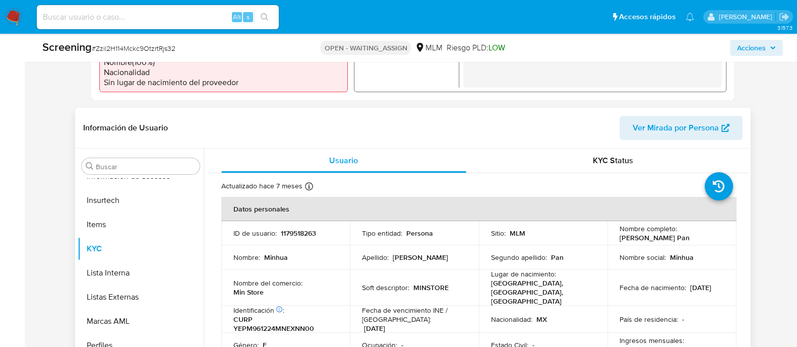
scroll to position [378, 0]
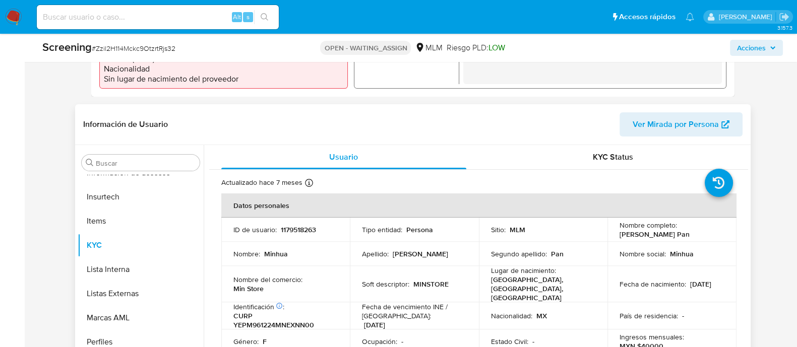
click at [297, 225] on p "1179518263" at bounding box center [298, 229] width 35 height 9
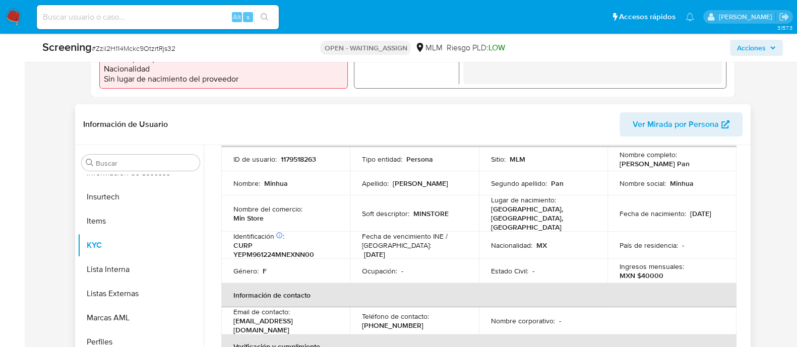
scroll to position [69, 0]
click at [295, 156] on p "1179518263" at bounding box center [298, 160] width 35 height 9
copy p "1179518263"
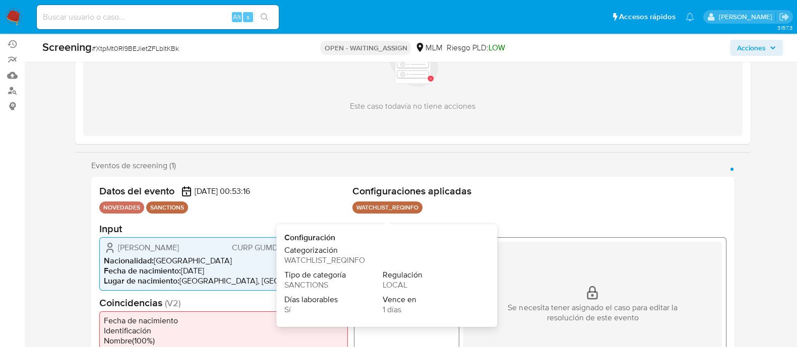
scroll to position [126, 0]
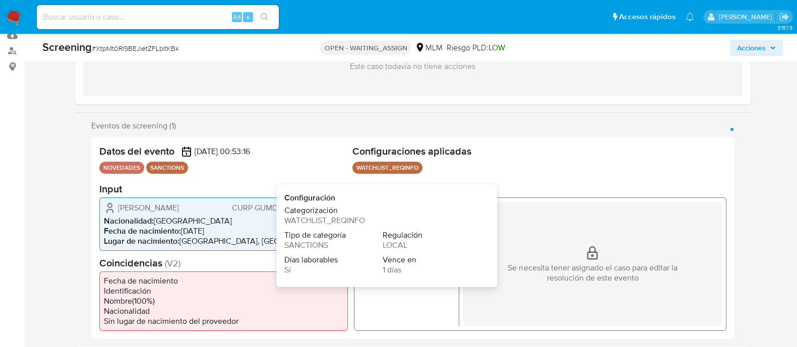
select select "10"
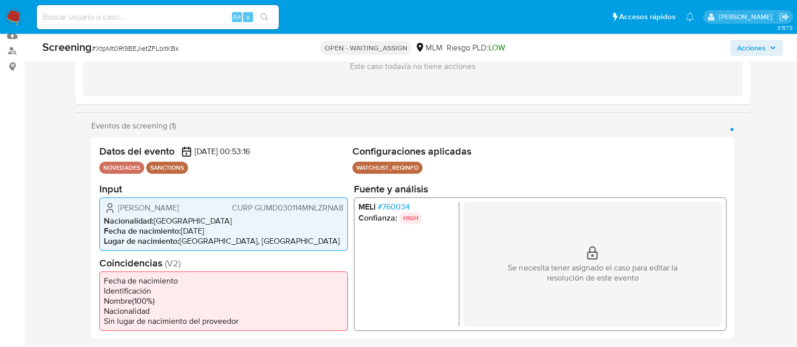
click at [198, 223] on div "Denice Yamilett Guzman Martinez CURP GUMD030114MNLZRNA8 Nacionalidad : México F…" at bounding box center [223, 223] width 249 height 53
click at [158, 207] on span "[PERSON_NAME]" at bounding box center [148, 208] width 61 height 10
click at [158, 207] on span "Denice Yamilett Guzman Martinez" at bounding box center [148, 208] width 61 height 10
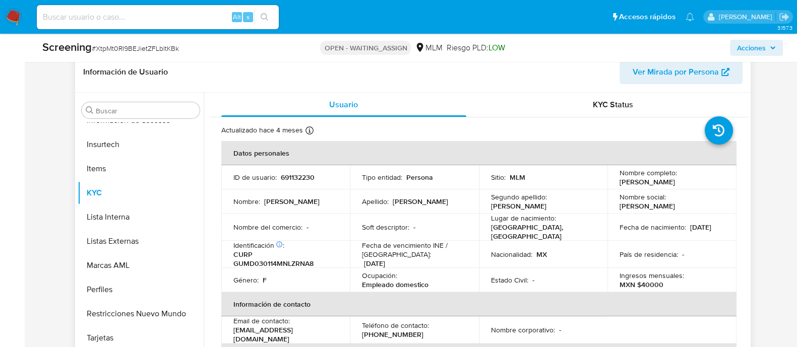
scroll to position [441, 0]
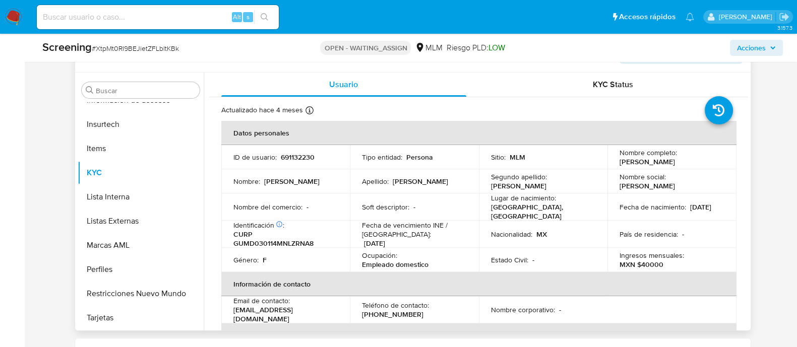
click at [288, 162] on p "691132230" at bounding box center [298, 157] width 34 height 9
copy p "691132230"
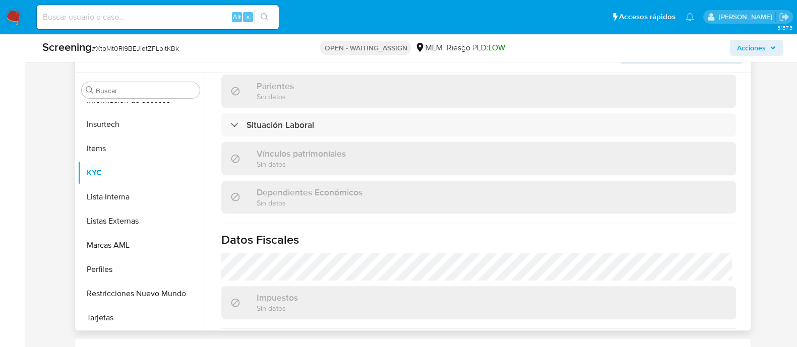
scroll to position [640, 0]
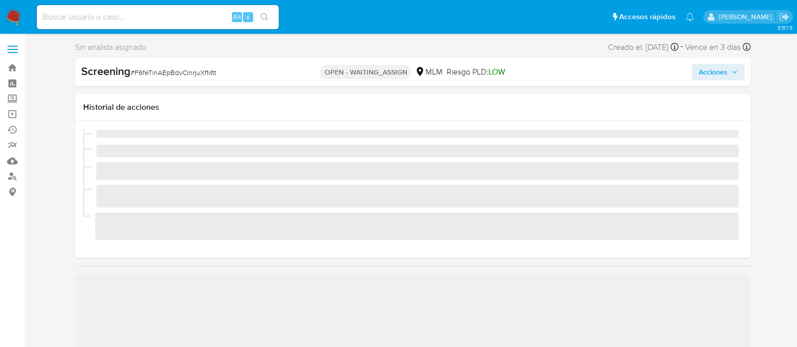
scroll to position [425, 0]
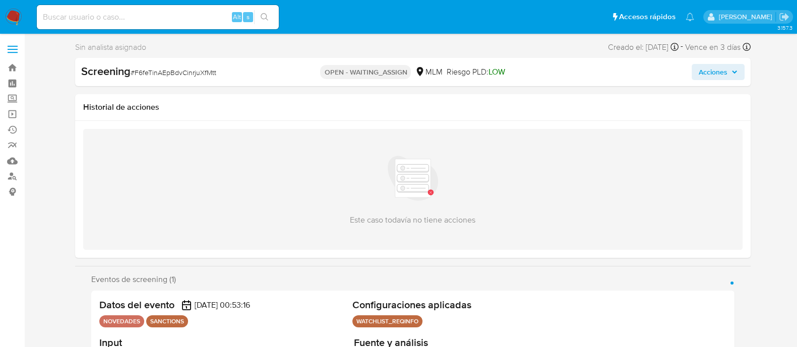
select select "10"
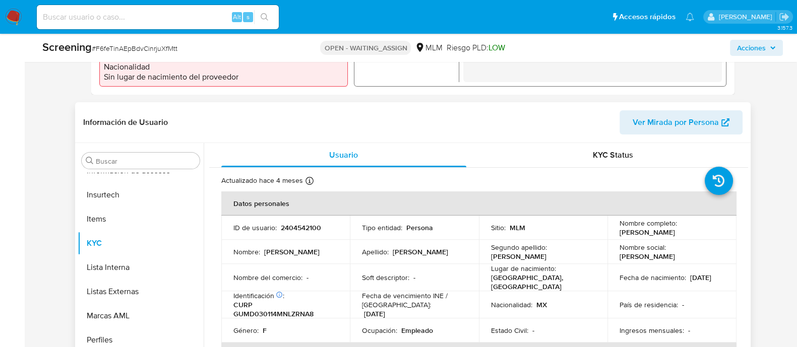
scroll to position [378, 0]
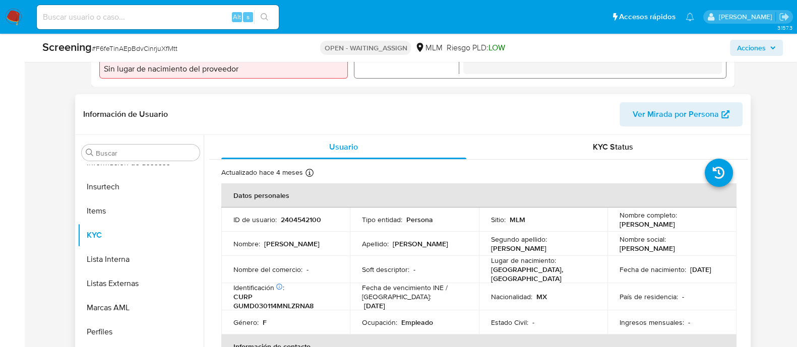
click at [317, 224] on p "2404542100" at bounding box center [301, 219] width 40 height 9
copy p "2404542100"
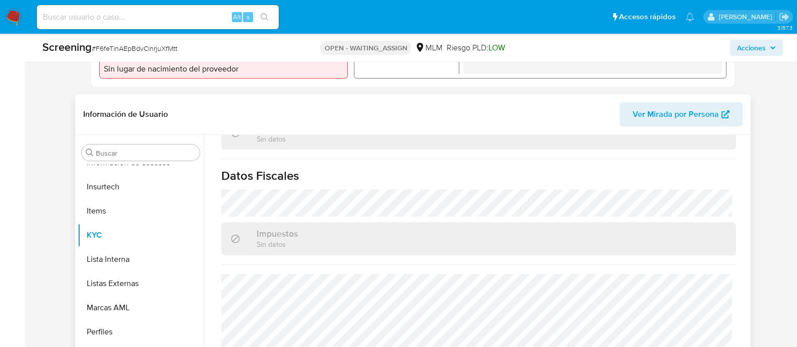
scroll to position [640, 0]
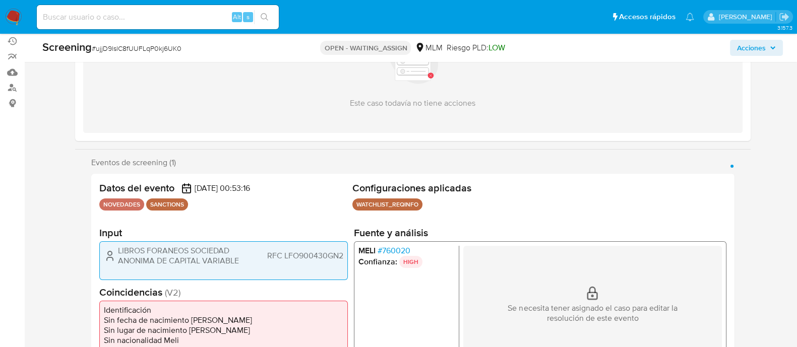
scroll to position [189, 0]
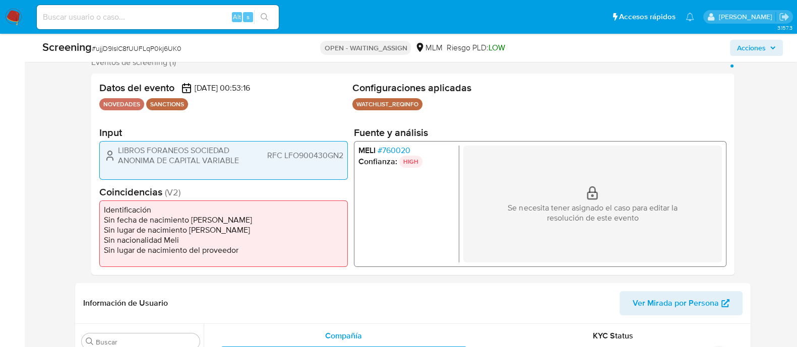
select select "10"
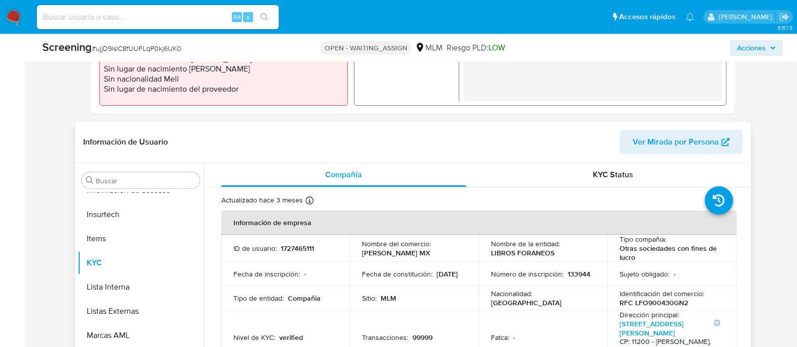
scroll to position [441, 0]
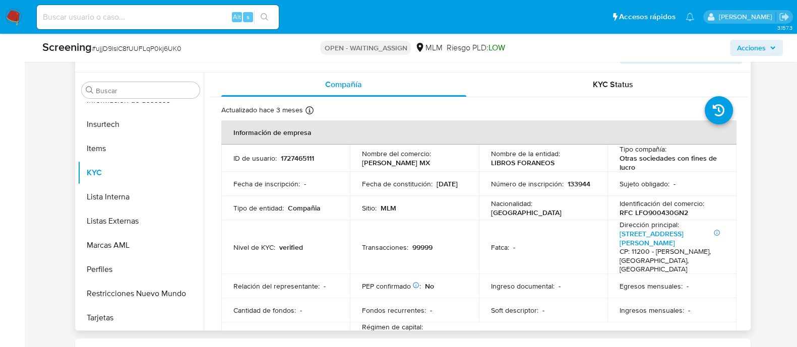
click at [393, 207] on p "MLM" at bounding box center [389, 208] width 16 height 9
click at [297, 155] on p "1727465111" at bounding box center [297, 158] width 33 height 9
copy p "1727465111"
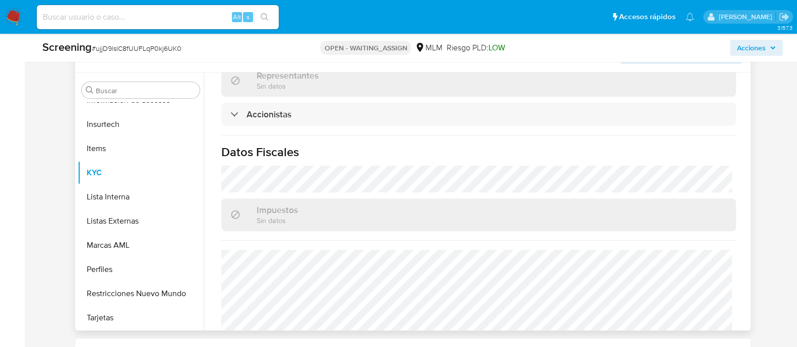
scroll to position [774, 0]
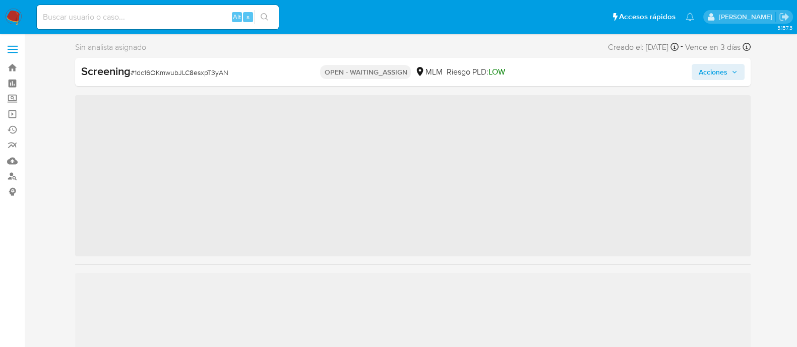
scroll to position [425, 0]
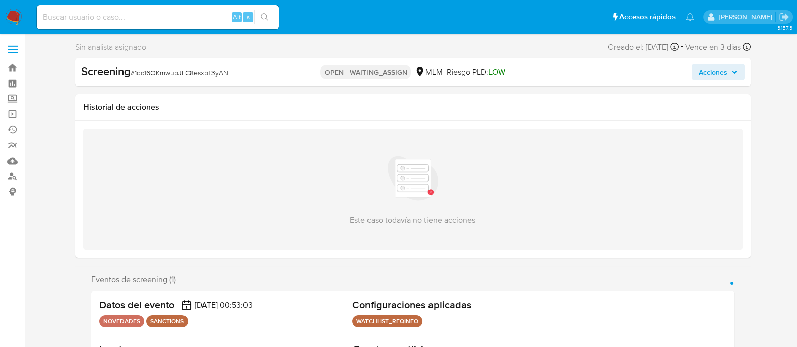
select select "10"
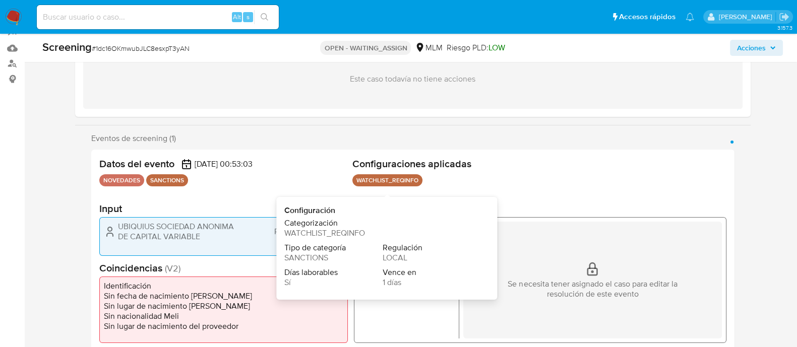
scroll to position [189, 0]
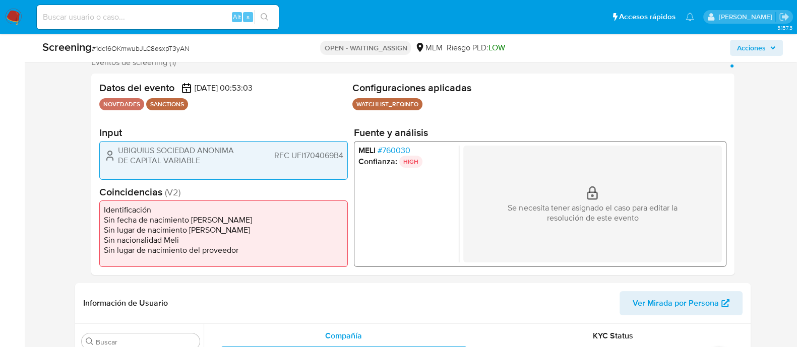
click at [137, 151] on span "UBIQUIUS SOCIEDAD ANONIMA DE CAPITAL VARIABLE" at bounding box center [181, 156] width 126 height 20
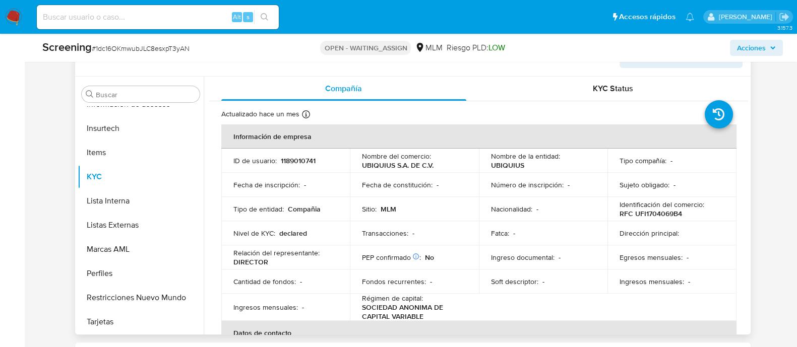
scroll to position [441, 0]
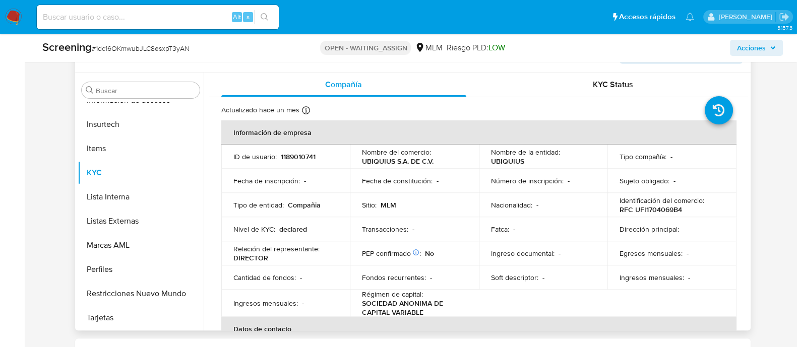
click at [289, 155] on p "1189010741" at bounding box center [298, 156] width 35 height 9
copy p "1189010741"
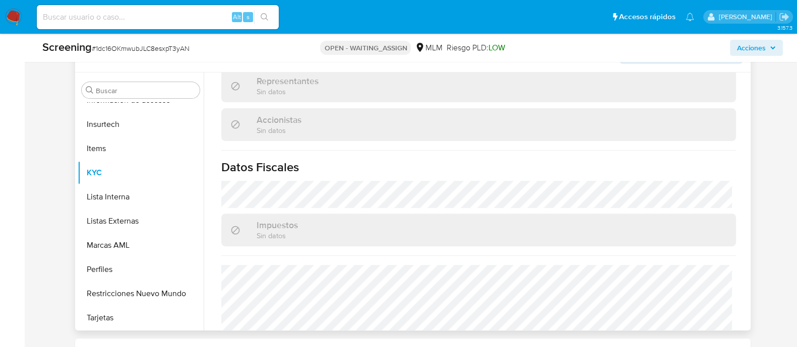
scroll to position [739, 0]
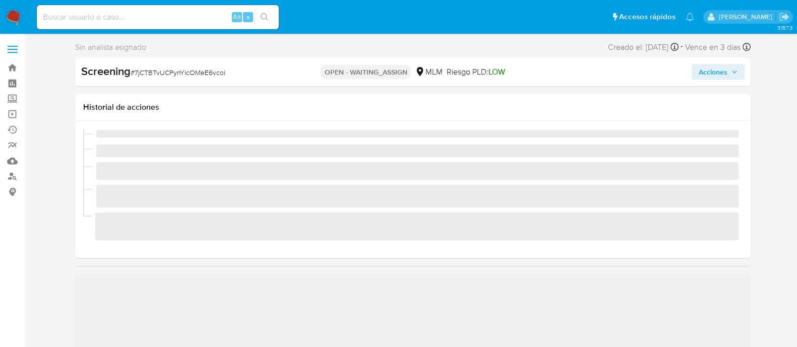
scroll to position [425, 0]
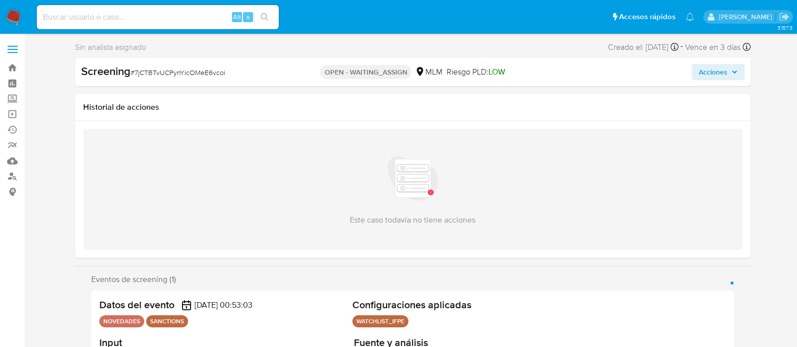
select select "10"
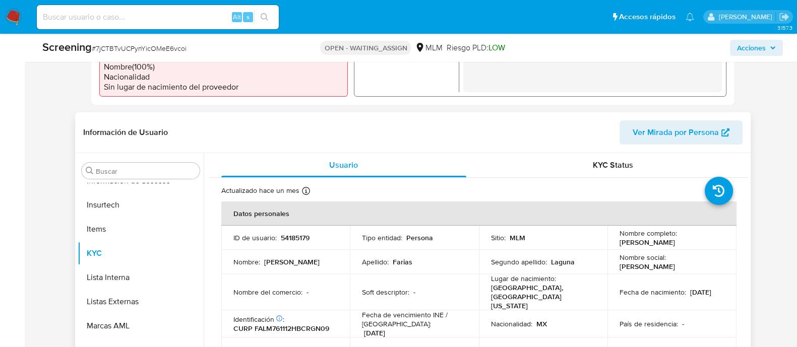
scroll to position [378, 0]
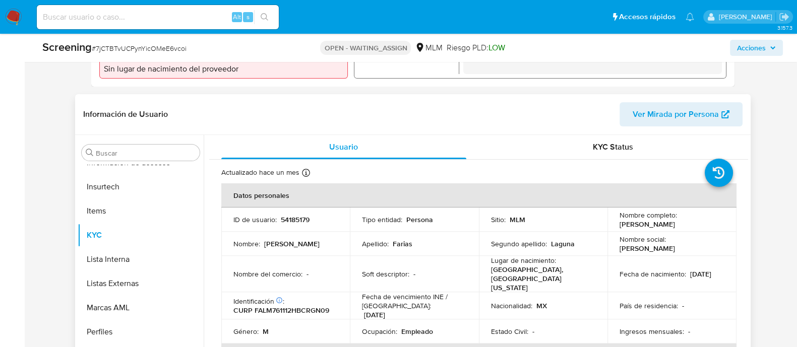
click at [281, 222] on p "54185179" at bounding box center [295, 219] width 29 height 9
click at [284, 218] on p "54185179" at bounding box center [295, 219] width 29 height 9
copy p "54185179"
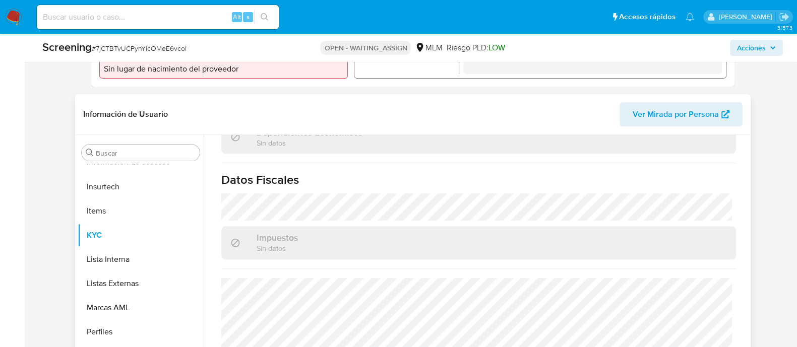
scroll to position [636, 0]
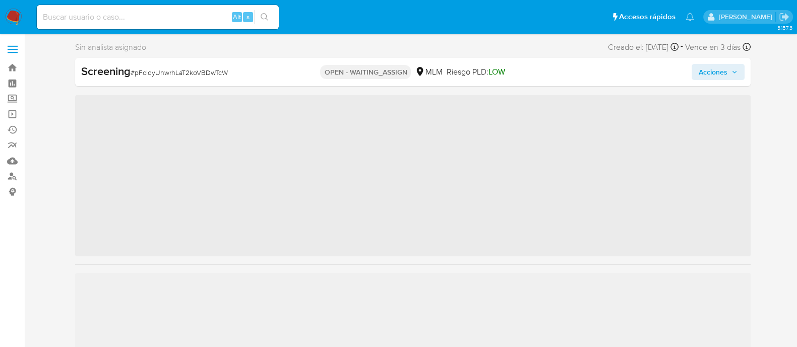
scroll to position [425, 0]
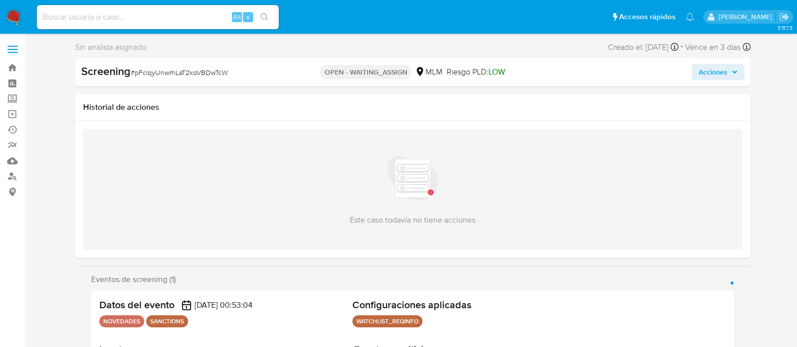
select select "10"
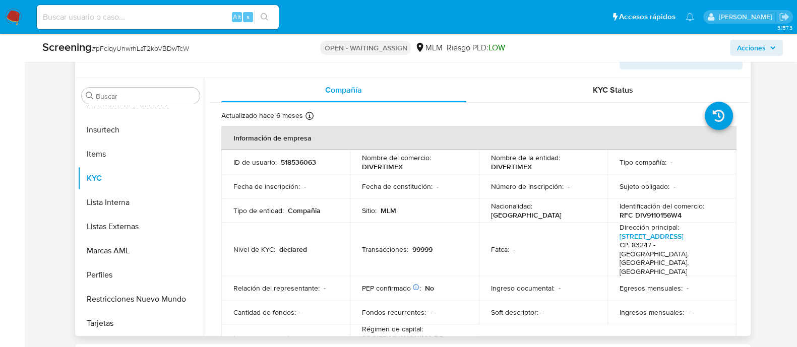
scroll to position [441, 0]
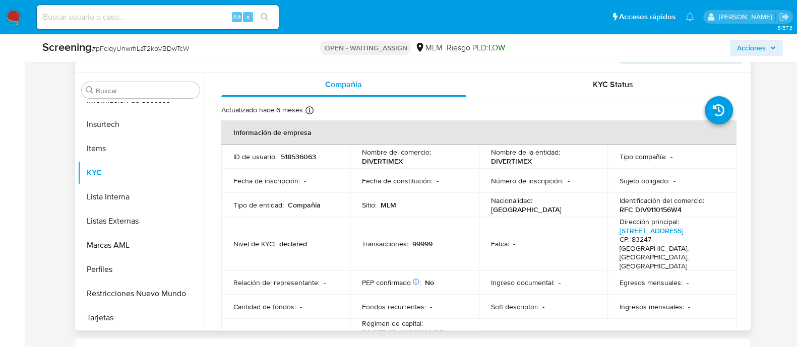
click at [290, 156] on p "518536063" at bounding box center [298, 156] width 35 height 9
copy p "518536063"
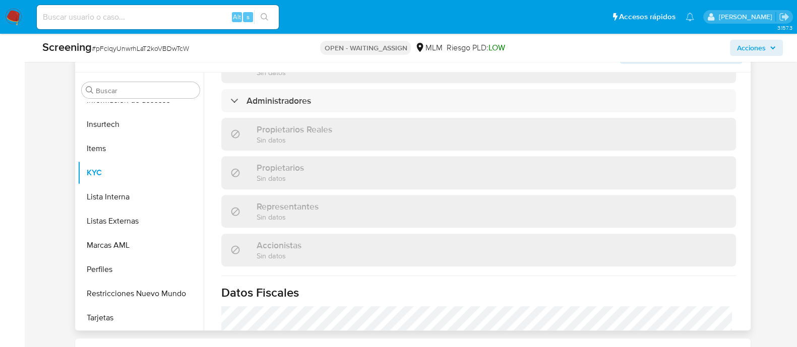
scroll to position [756, 0]
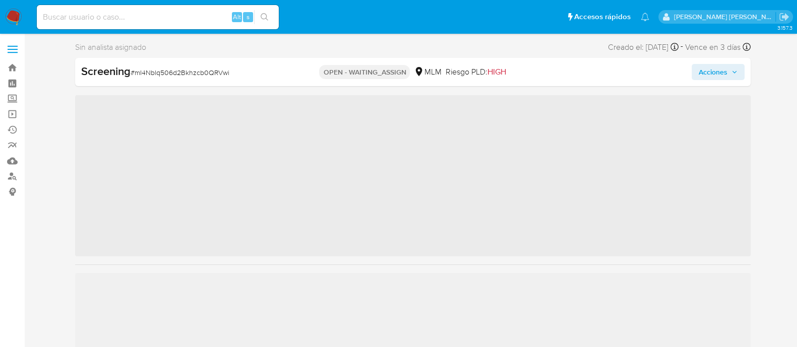
scroll to position [425, 0]
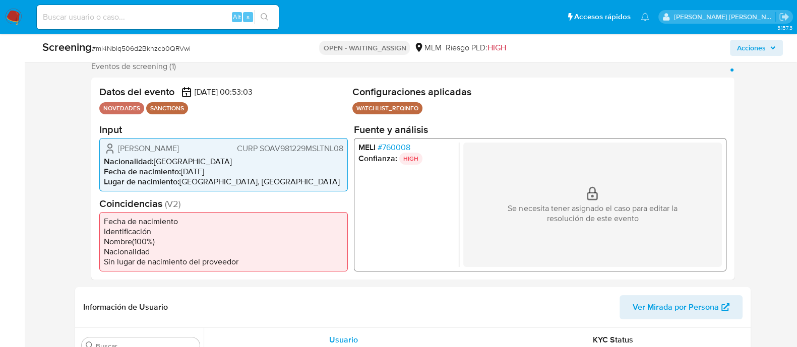
select select "10"
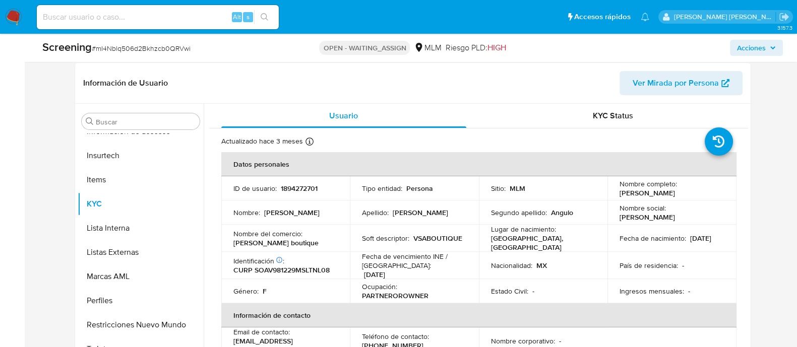
scroll to position [441, 0]
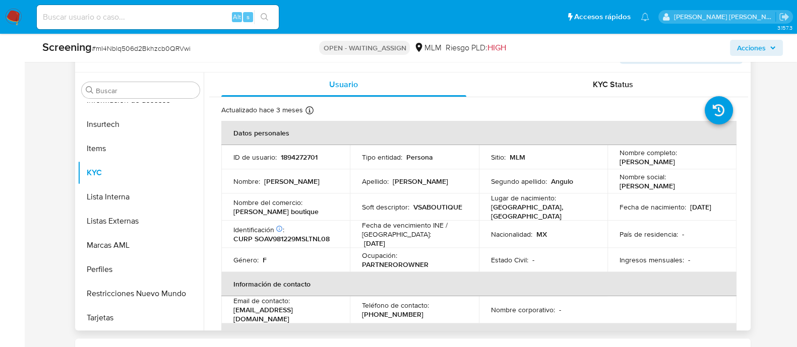
click at [293, 155] on p "1894272701" at bounding box center [299, 157] width 37 height 9
copy p "1894272701"
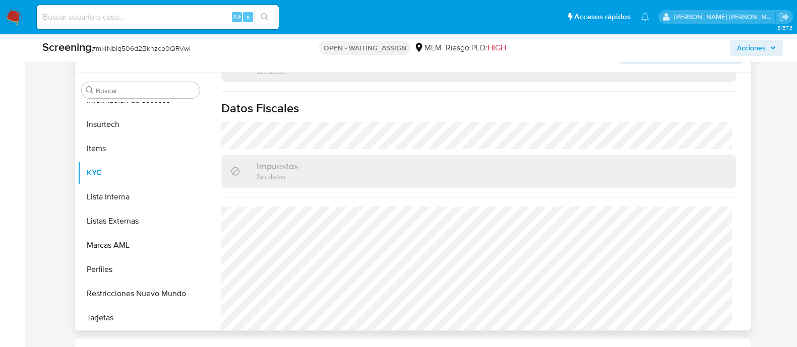
scroll to position [636, 0]
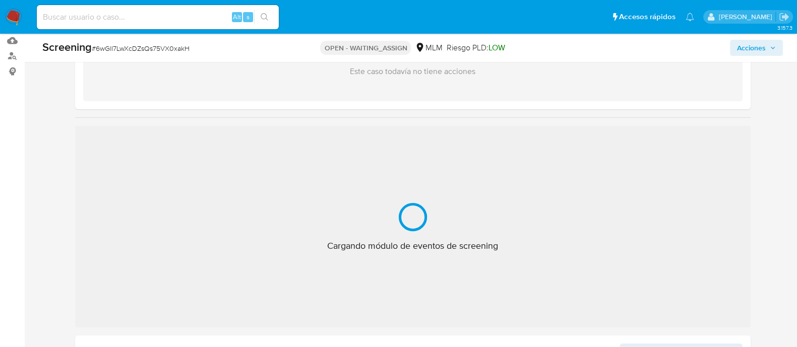
scroll to position [126, 0]
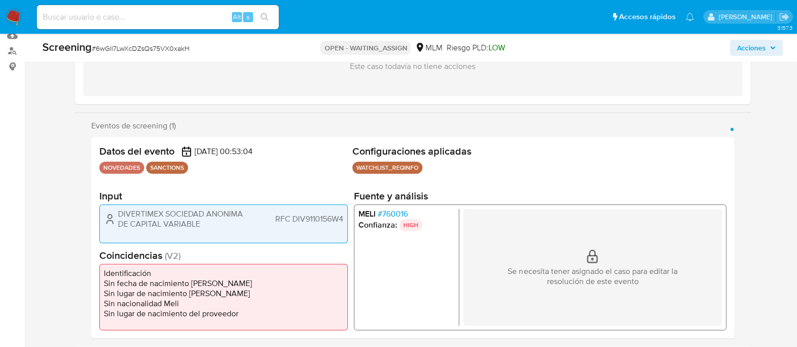
select select "10"
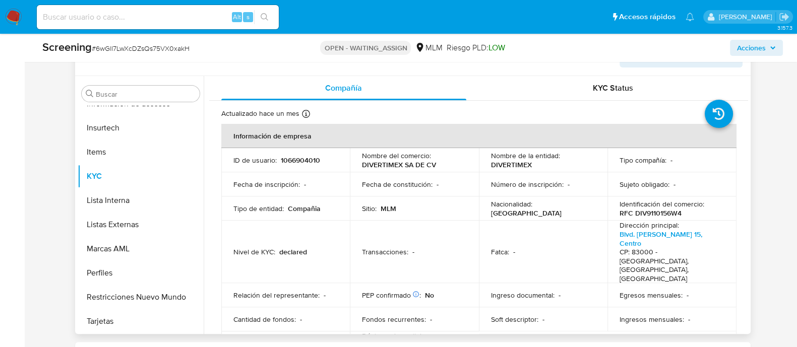
scroll to position [441, 0]
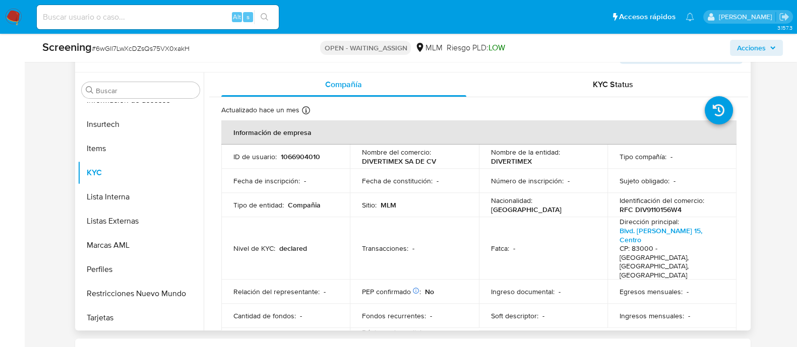
click at [300, 154] on p "1066904010" at bounding box center [300, 156] width 39 height 9
copy p "1066904010"
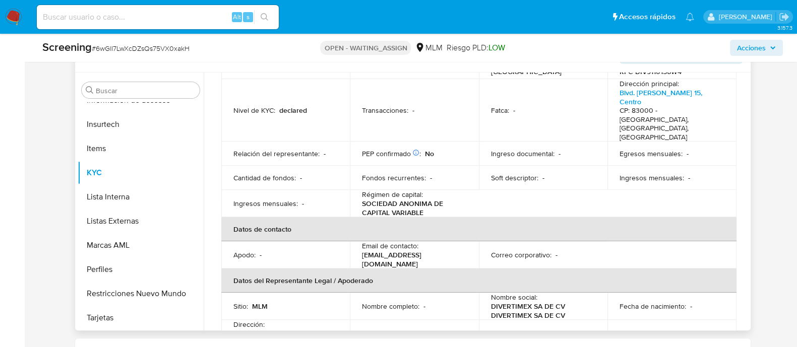
scroll to position [0, 0]
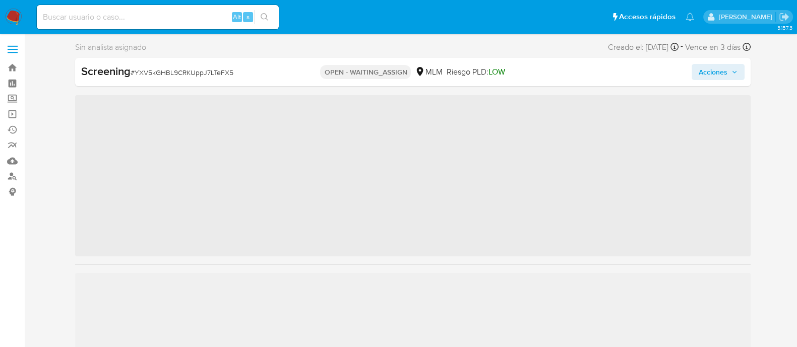
scroll to position [425, 0]
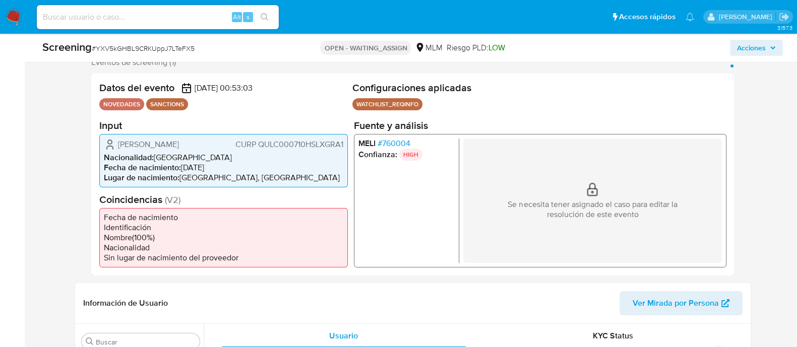
select select "10"
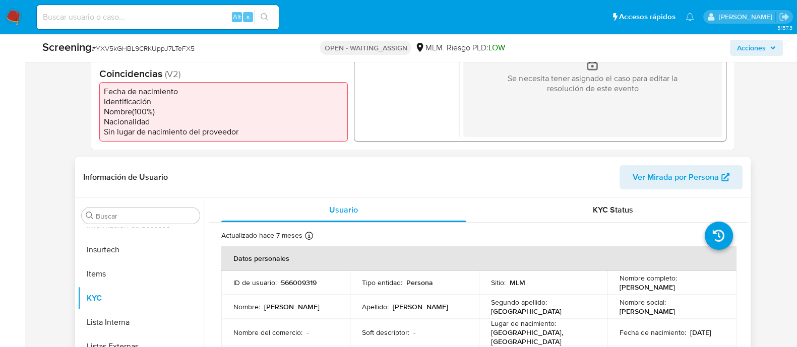
click at [301, 283] on p "566009319" at bounding box center [299, 282] width 36 height 9
copy p "566009319"
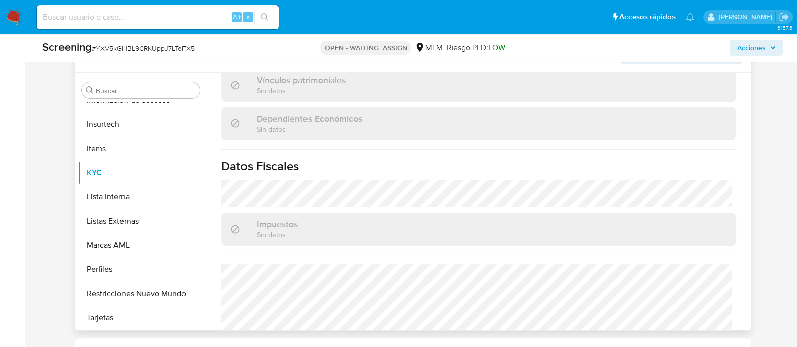
scroll to position [636, 0]
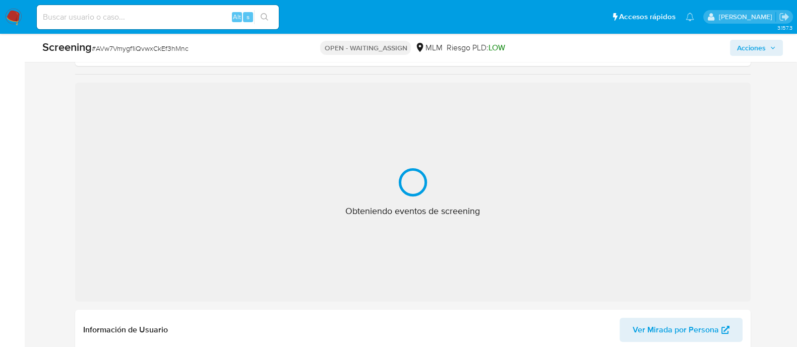
scroll to position [189, 0]
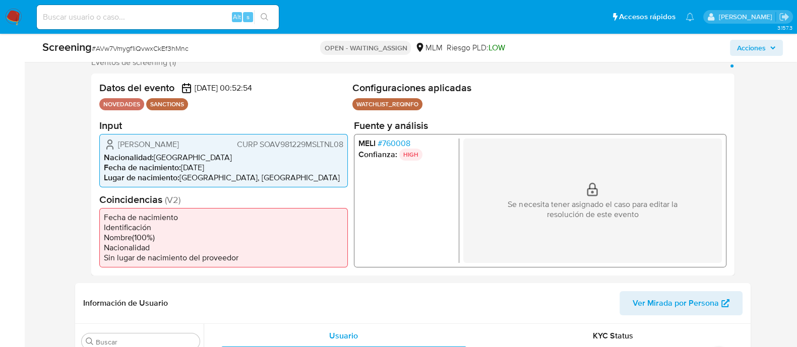
select select "10"
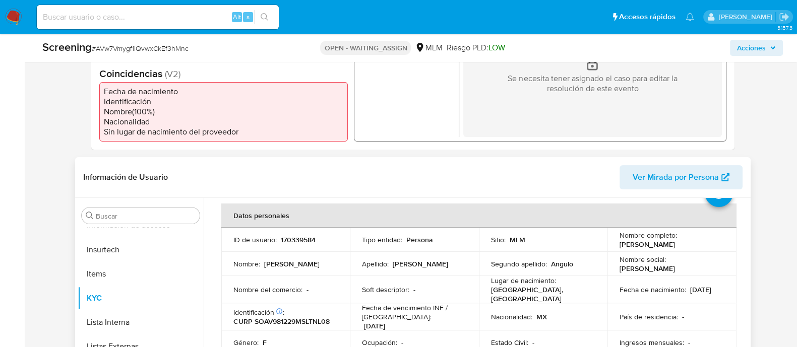
scroll to position [63, 0]
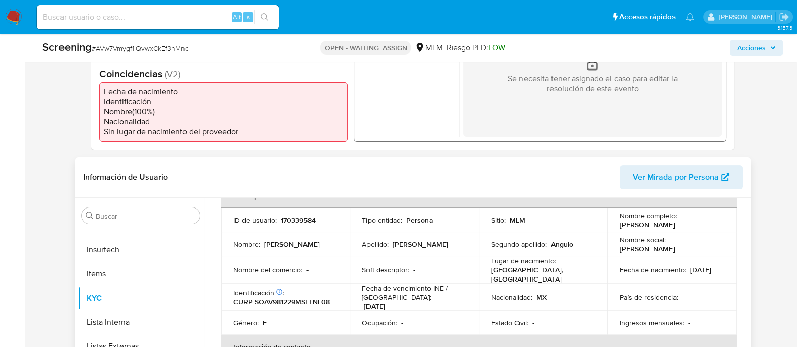
click at [300, 219] on p "170339584" at bounding box center [298, 220] width 35 height 9
copy p "170339584"
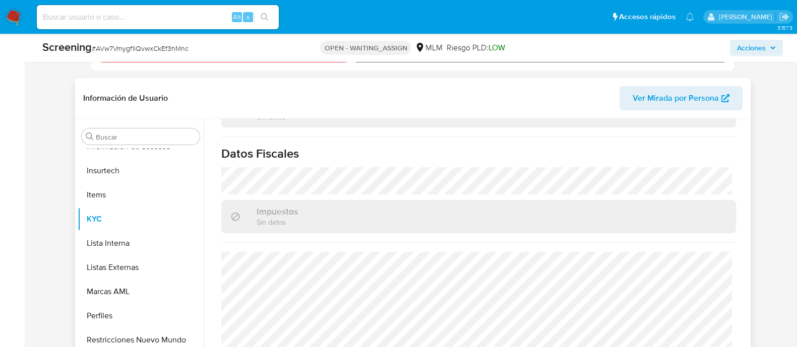
scroll to position [504, 0]
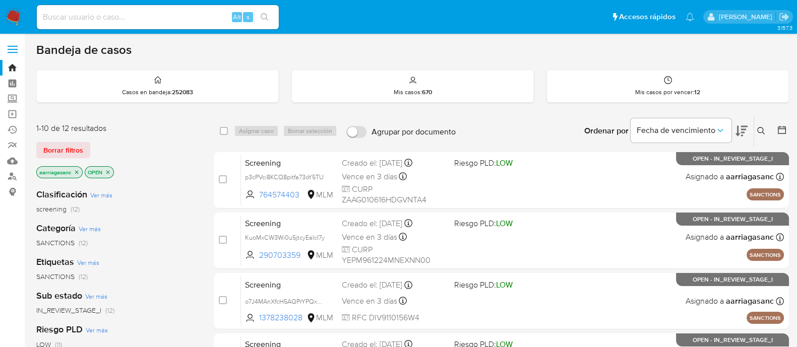
click at [51, 145] on span "Borrar filtros" at bounding box center [63, 150] width 40 height 14
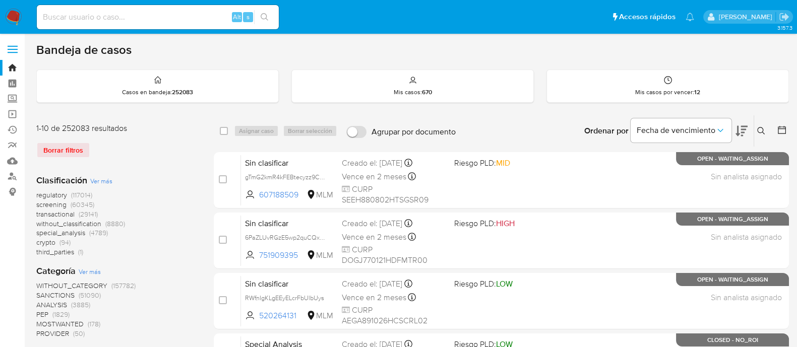
click at [53, 298] on span "SANCTIONS" at bounding box center [55, 295] width 38 height 10
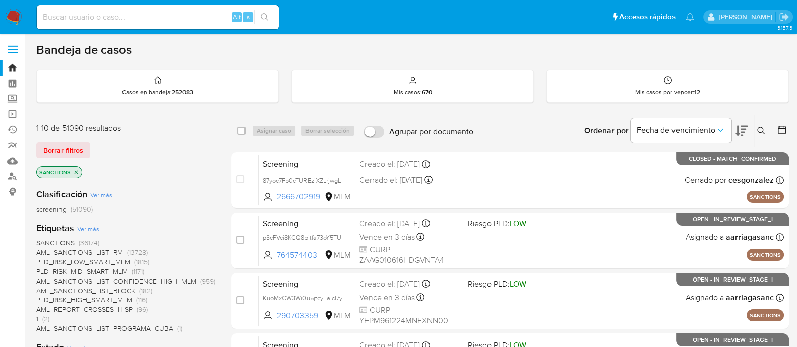
scroll to position [63, 0]
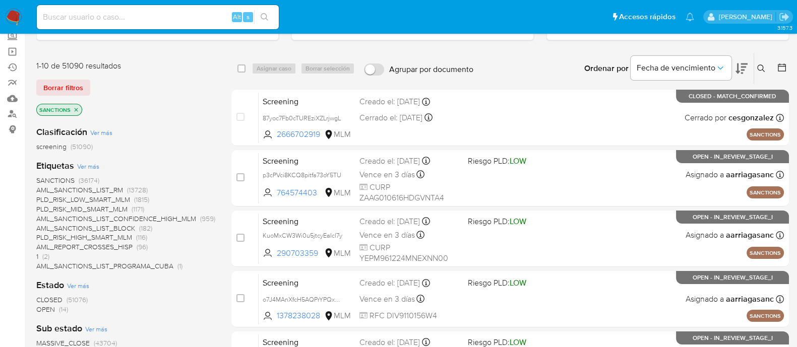
click at [46, 309] on span "OPEN" at bounding box center [45, 309] width 19 height 10
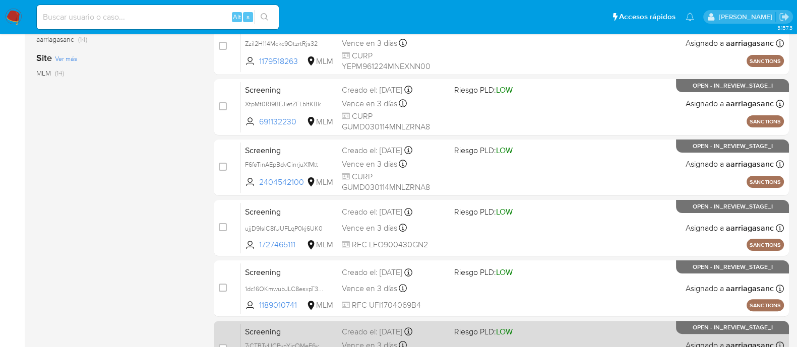
scroll to position [448, 0]
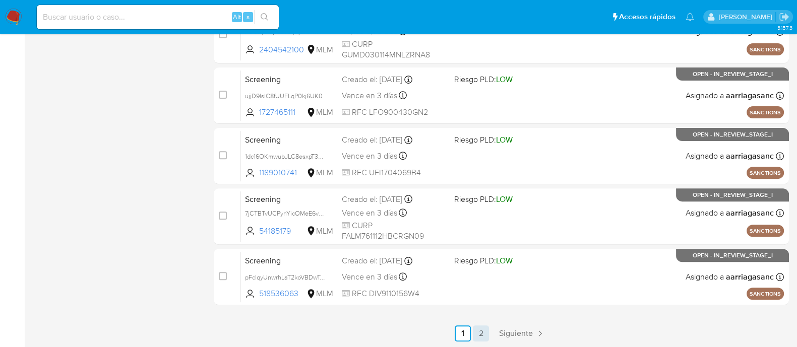
click at [479, 331] on link "2" at bounding box center [481, 334] width 16 height 16
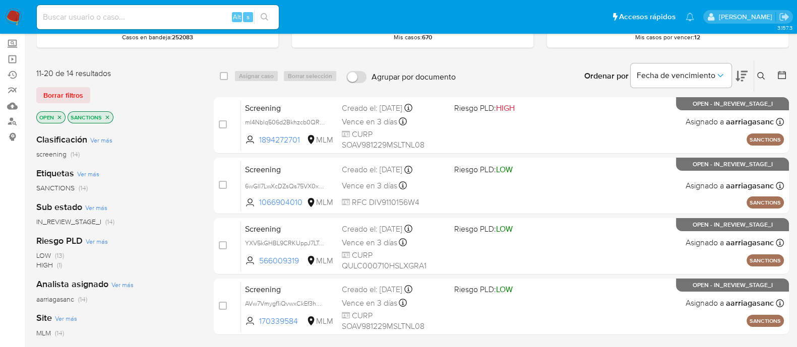
scroll to position [40, 0]
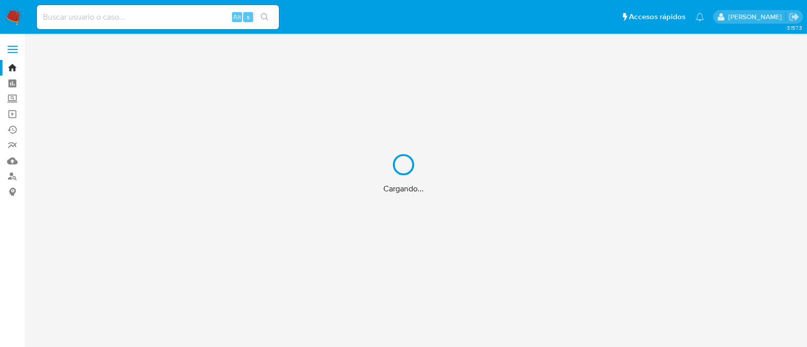
click at [101, 18] on div "Cargando..." at bounding box center [403, 173] width 807 height 347
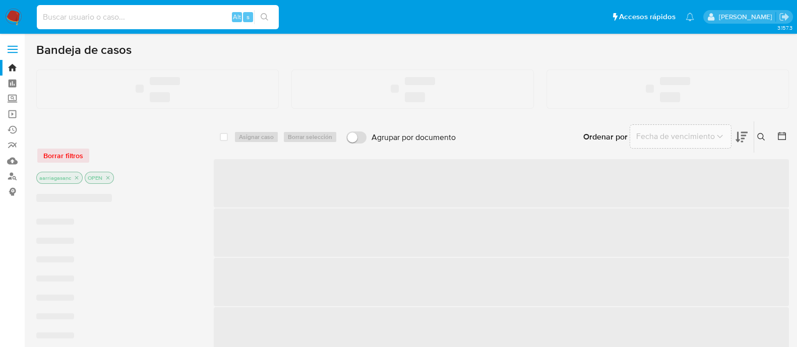
click at [88, 18] on input at bounding box center [158, 17] width 242 height 13
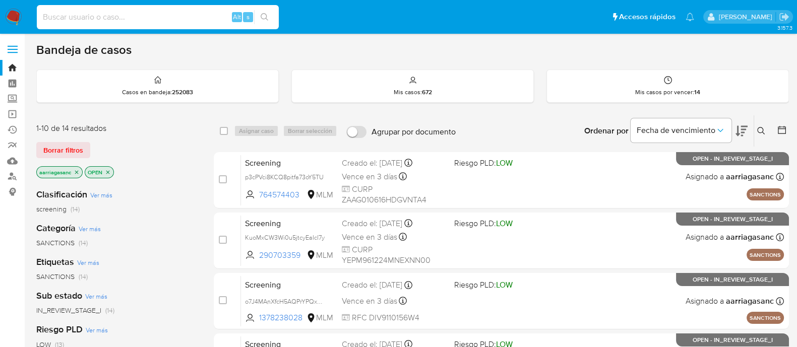
paste input "54185179"
type input "54185179"
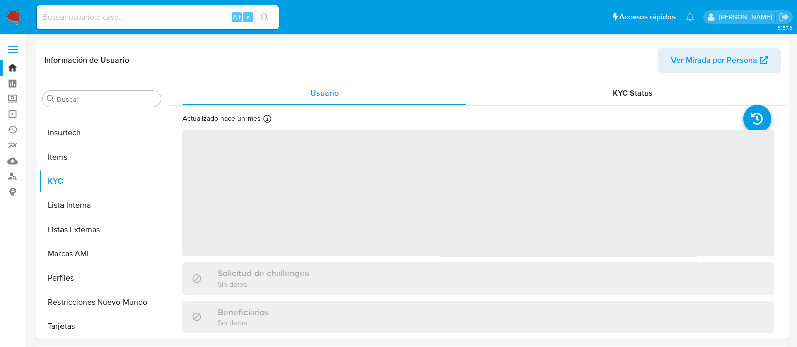
scroll to position [425, 0]
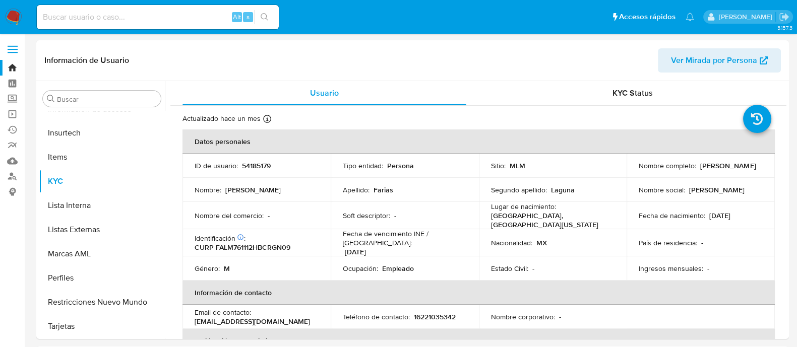
select select "10"
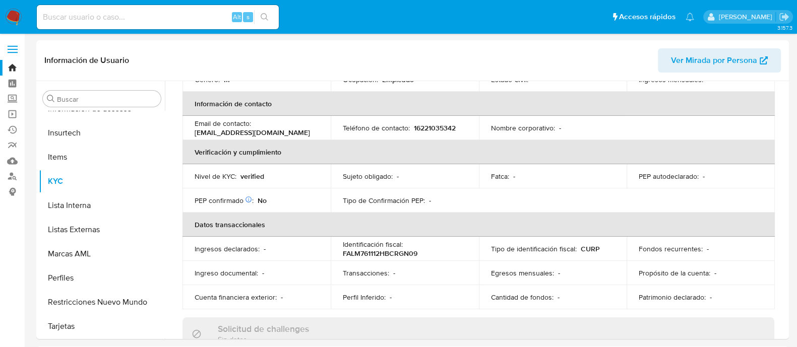
scroll to position [0, 0]
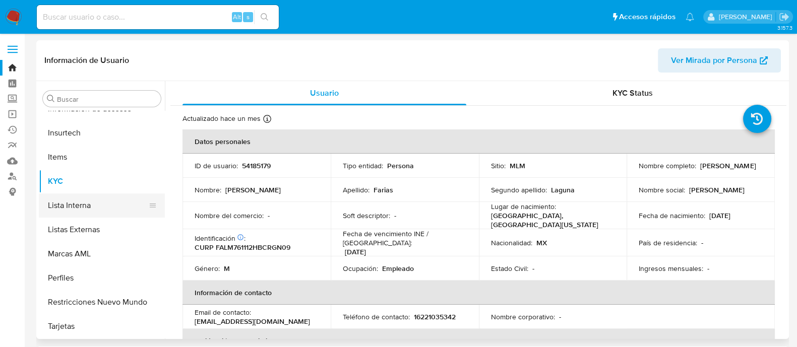
click at [81, 211] on button "Lista Interna" at bounding box center [98, 206] width 118 height 24
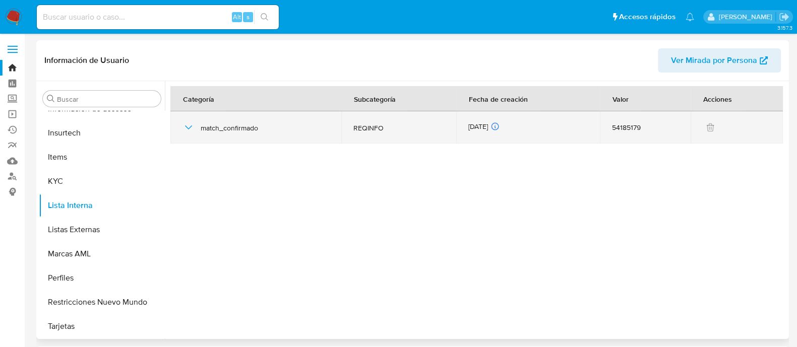
click at [190, 128] on icon "button" at bounding box center [188, 128] width 7 height 4
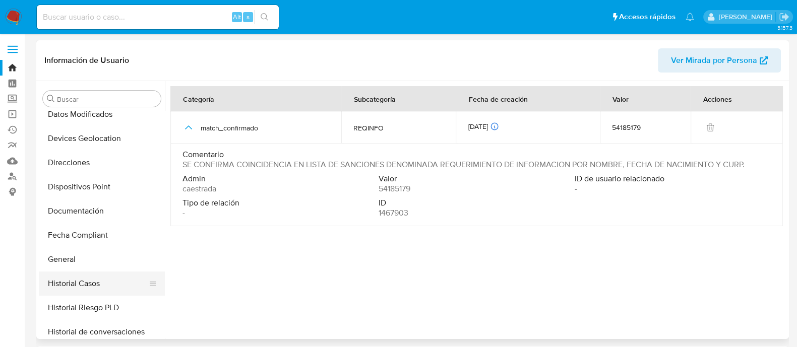
scroll to position [174, 0]
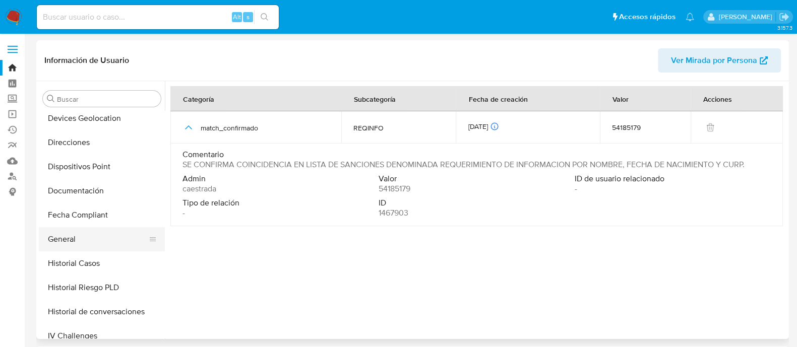
click at [71, 237] on button "General" at bounding box center [98, 239] width 118 height 24
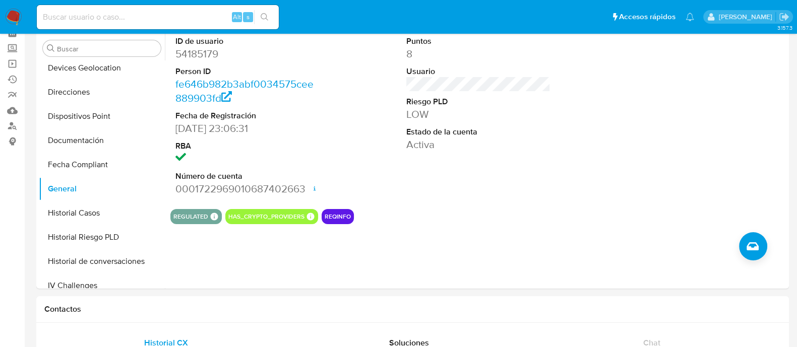
scroll to position [126, 0]
